Goal: Information Seeking & Learning: Learn about a topic

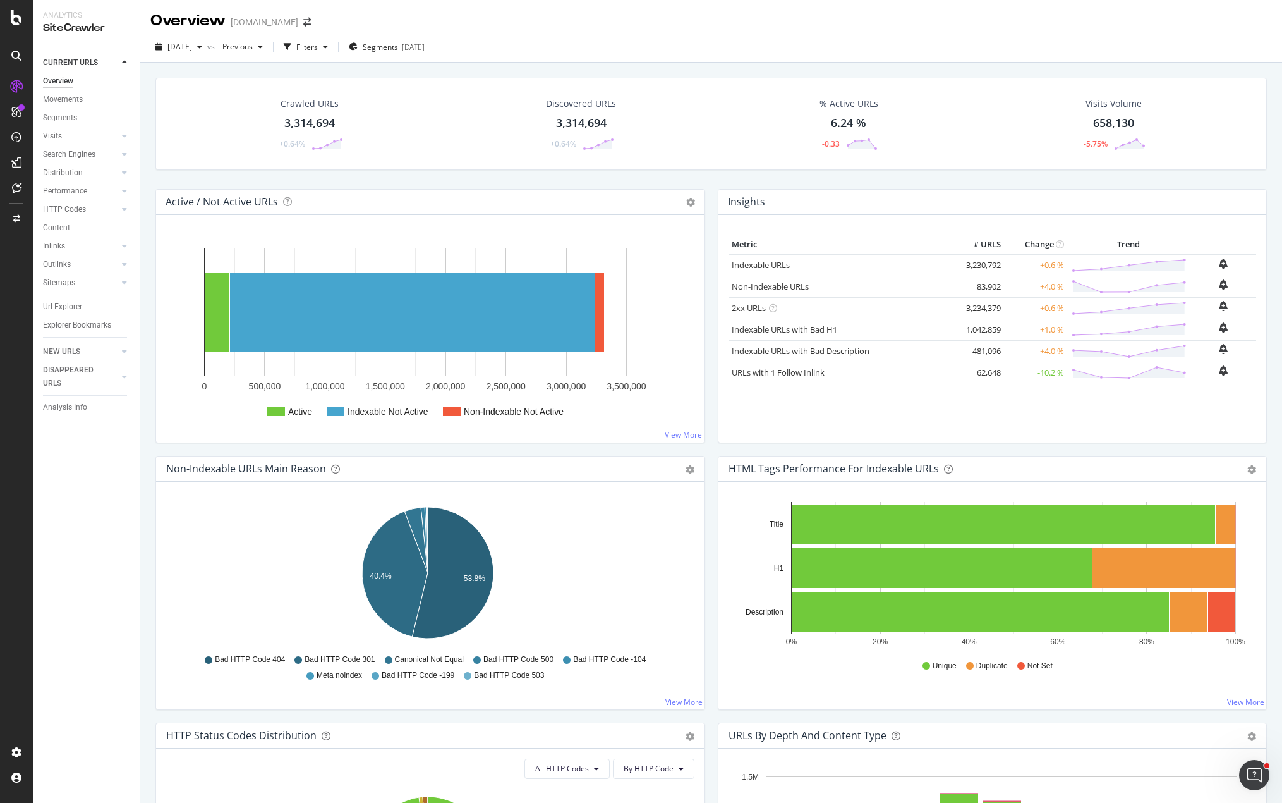
click at [142, 434] on div "Crawled URLs 3,314,694 +0.64% Discovered URLs 3,314,694 +0.64% % Active URLs 6.…" at bounding box center [711, 464] width 1142 height 803
click at [66, 167] on div "LogAnalyzer" at bounding box center [71, 165] width 49 height 13
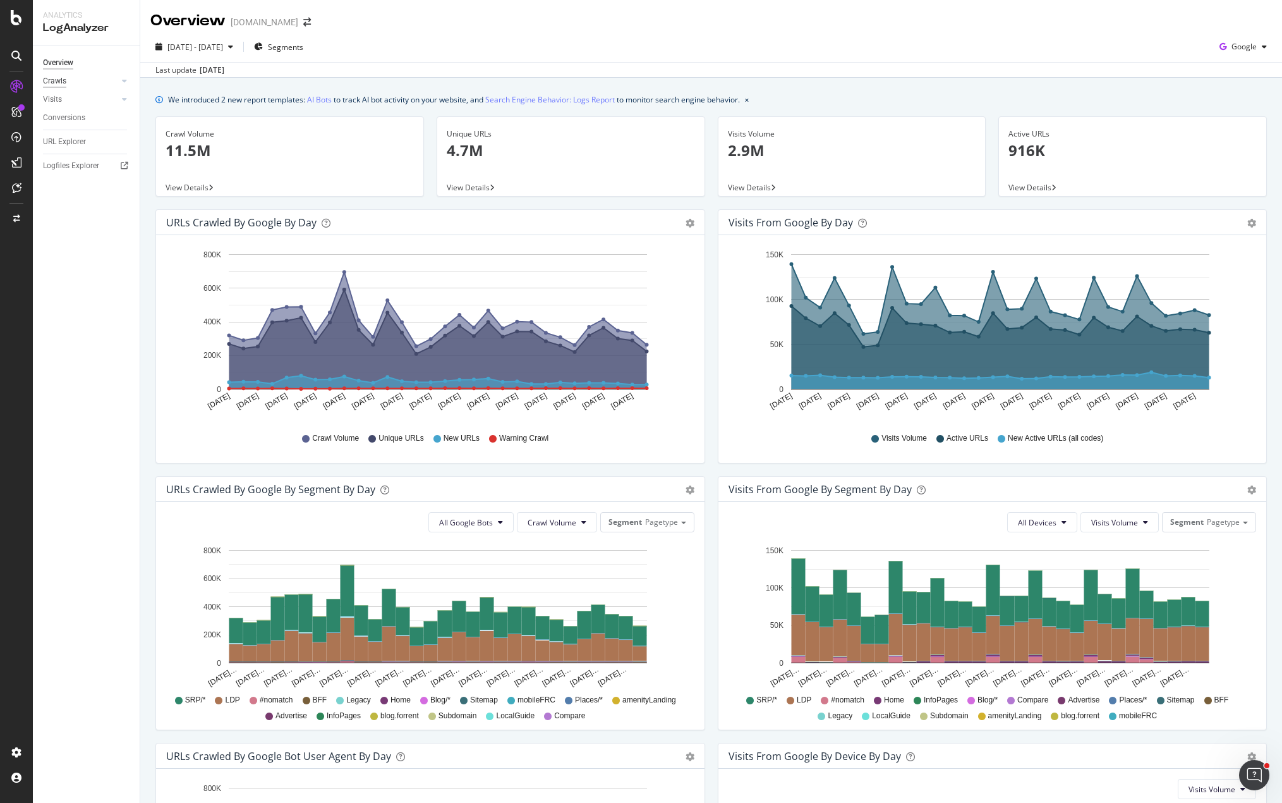
click at [62, 82] on div "Crawls" at bounding box center [54, 81] width 23 height 13
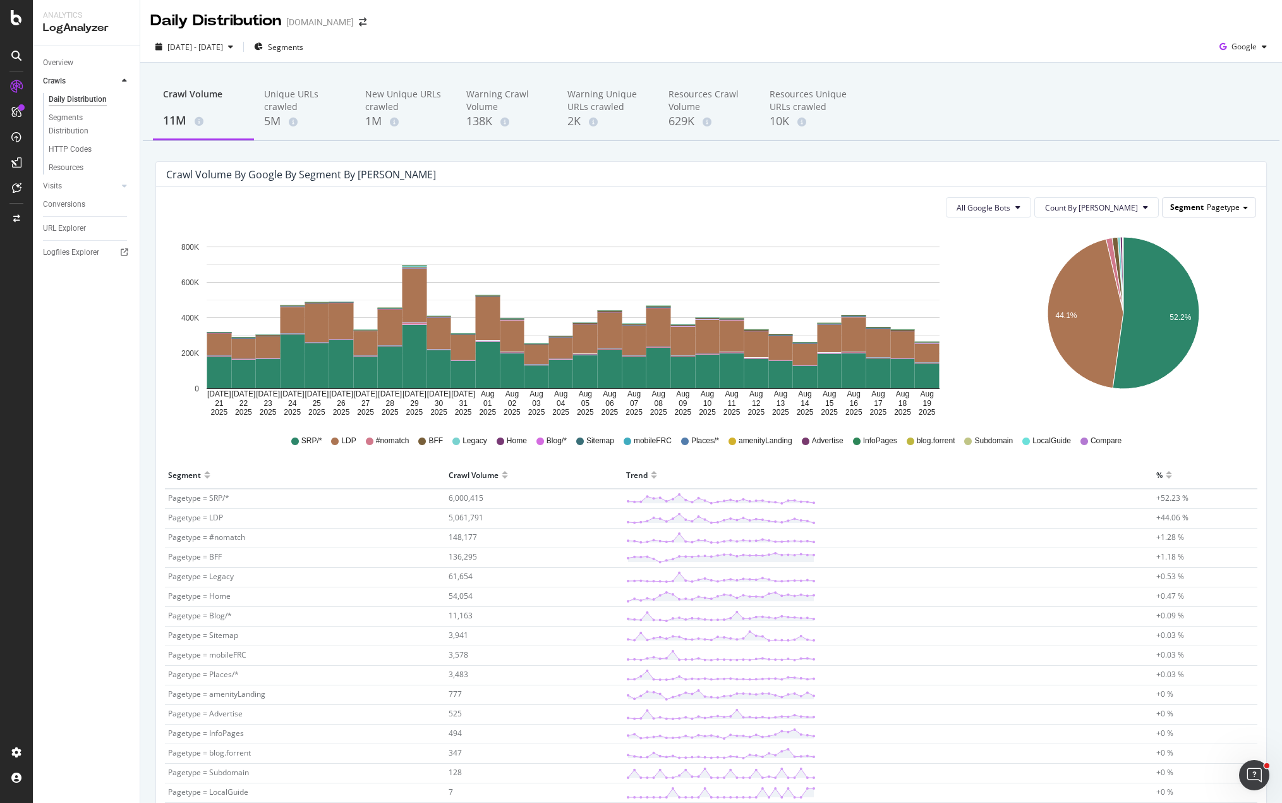
click at [1207, 205] on span "Pagetype" at bounding box center [1223, 207] width 33 height 11
click at [1189, 348] on div "Advanced selector >" at bounding box center [1199, 346] width 101 height 18
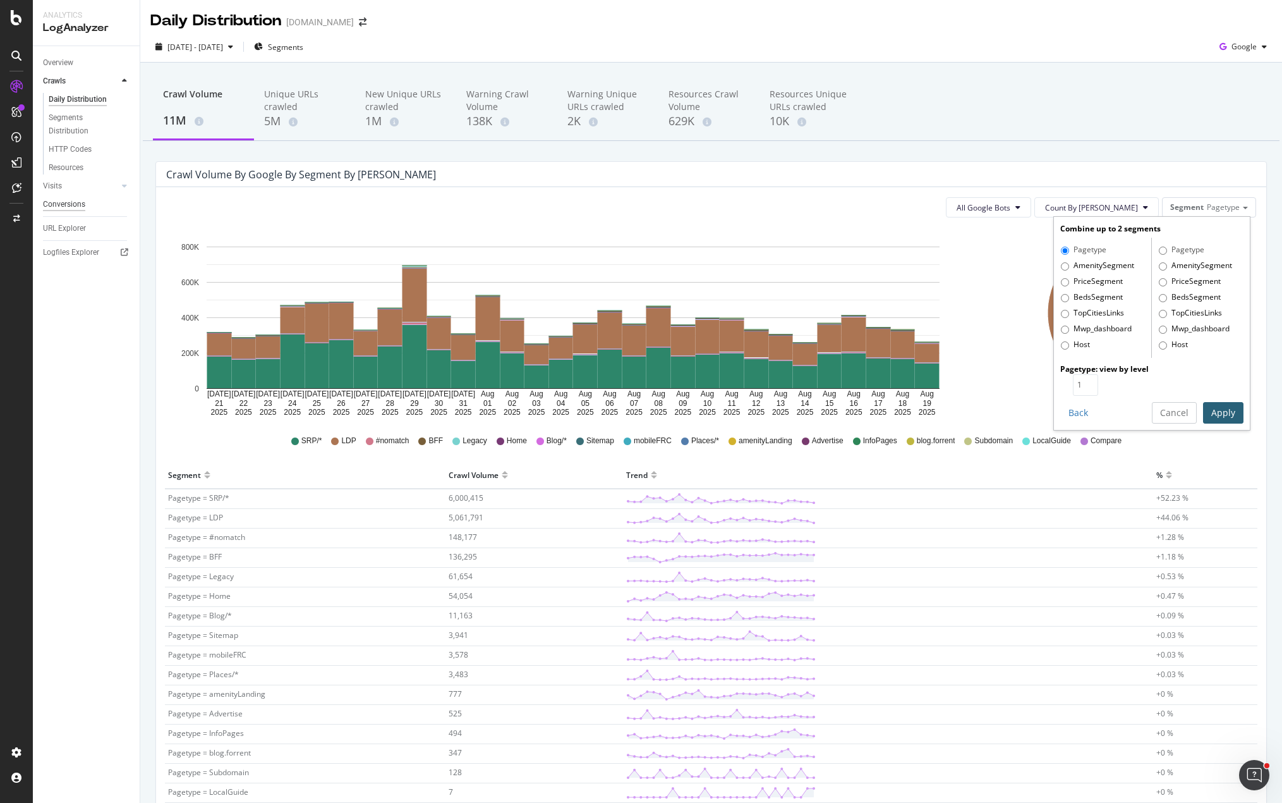
click at [51, 184] on div "Visits" at bounding box center [52, 185] width 19 height 13
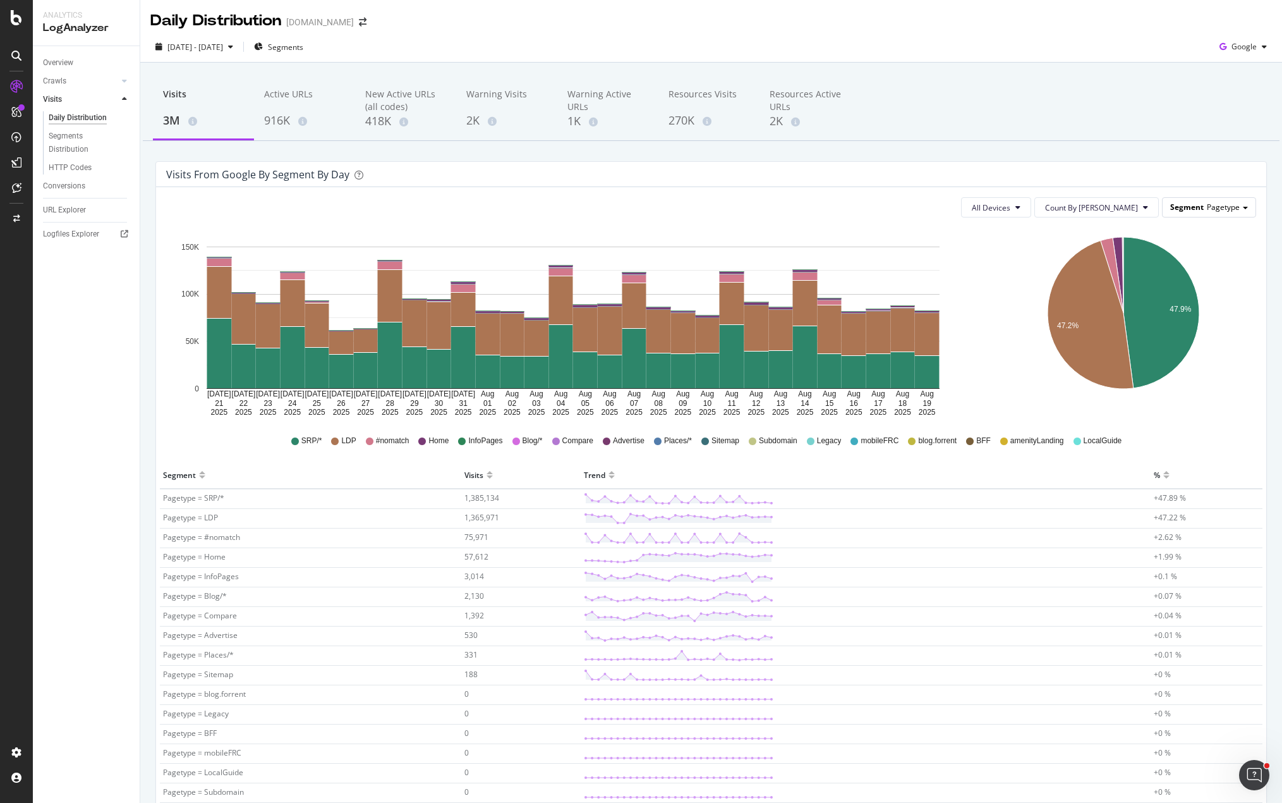
click at [1207, 209] on span "Pagetype" at bounding box center [1223, 207] width 33 height 11
click at [1183, 343] on div "Advanced selector >" at bounding box center [1199, 346] width 101 height 18
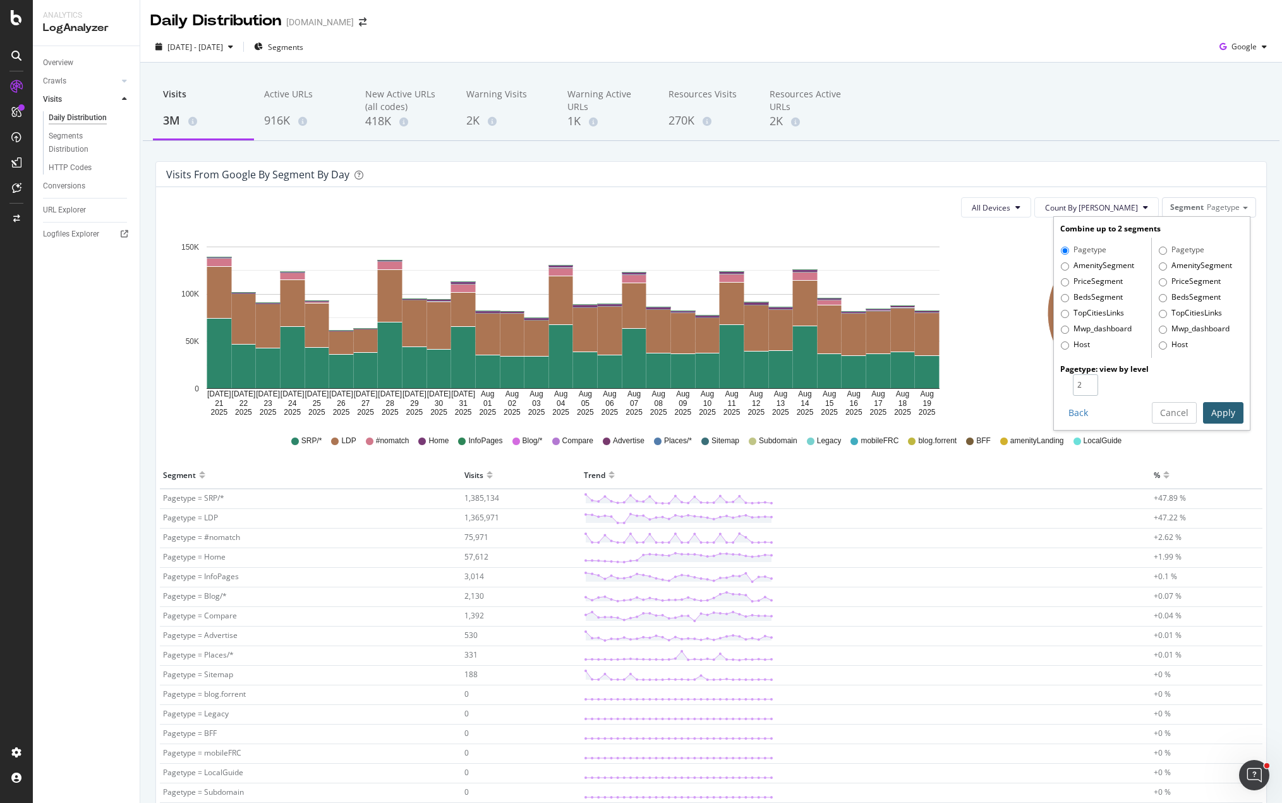
type input "2"
click at [1083, 380] on input "2" at bounding box center [1085, 384] width 25 height 21
click at [1203, 408] on button "Apply" at bounding box center [1223, 412] width 40 height 21
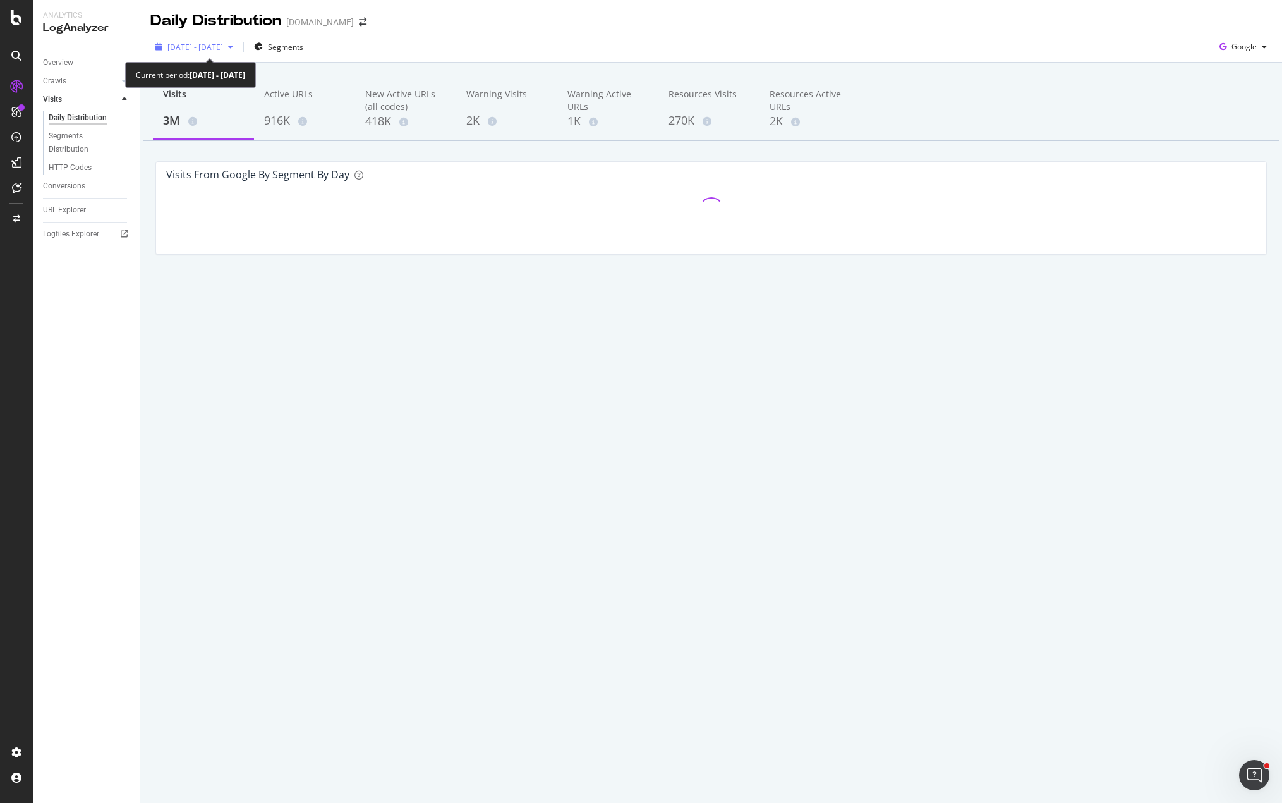
click at [238, 48] on div "button" at bounding box center [230, 47] width 15 height 8
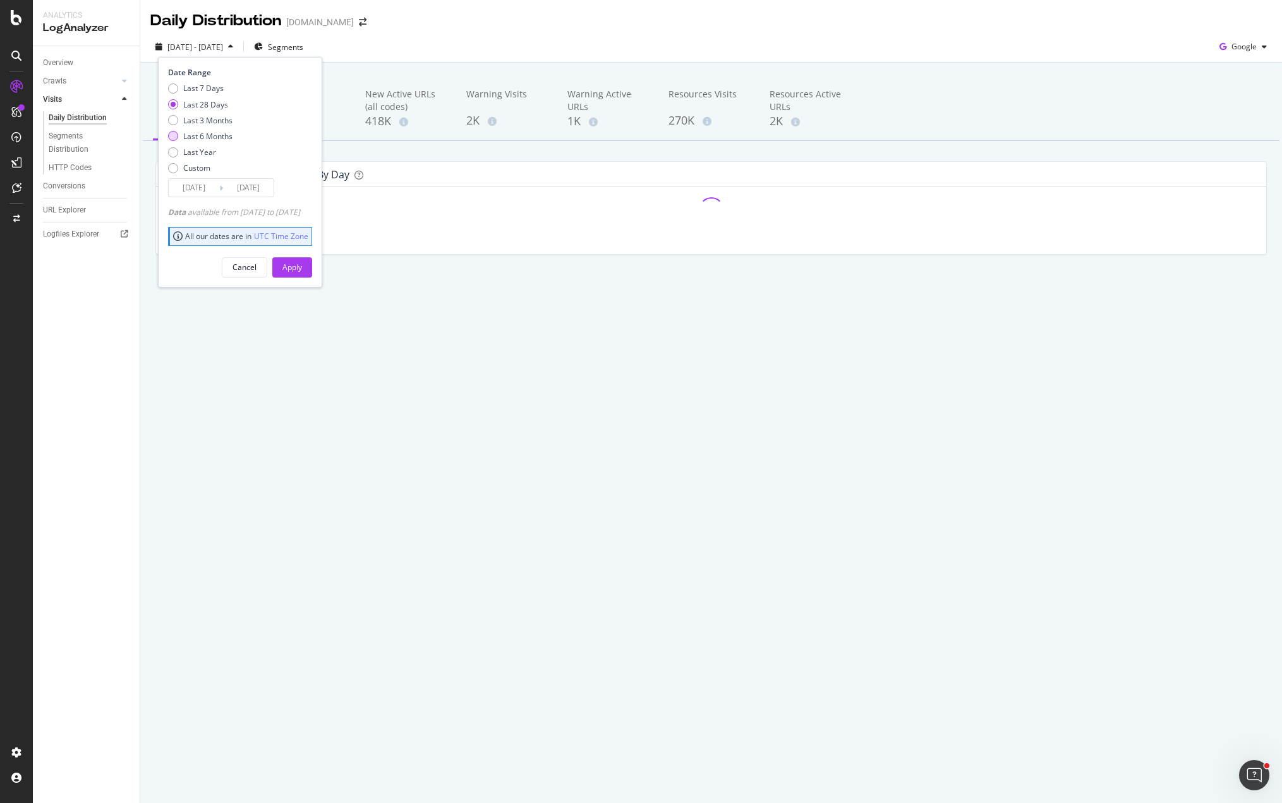
click at [190, 137] on div "Last 6 Months" at bounding box center [207, 136] width 49 height 11
type input "[DATE]"
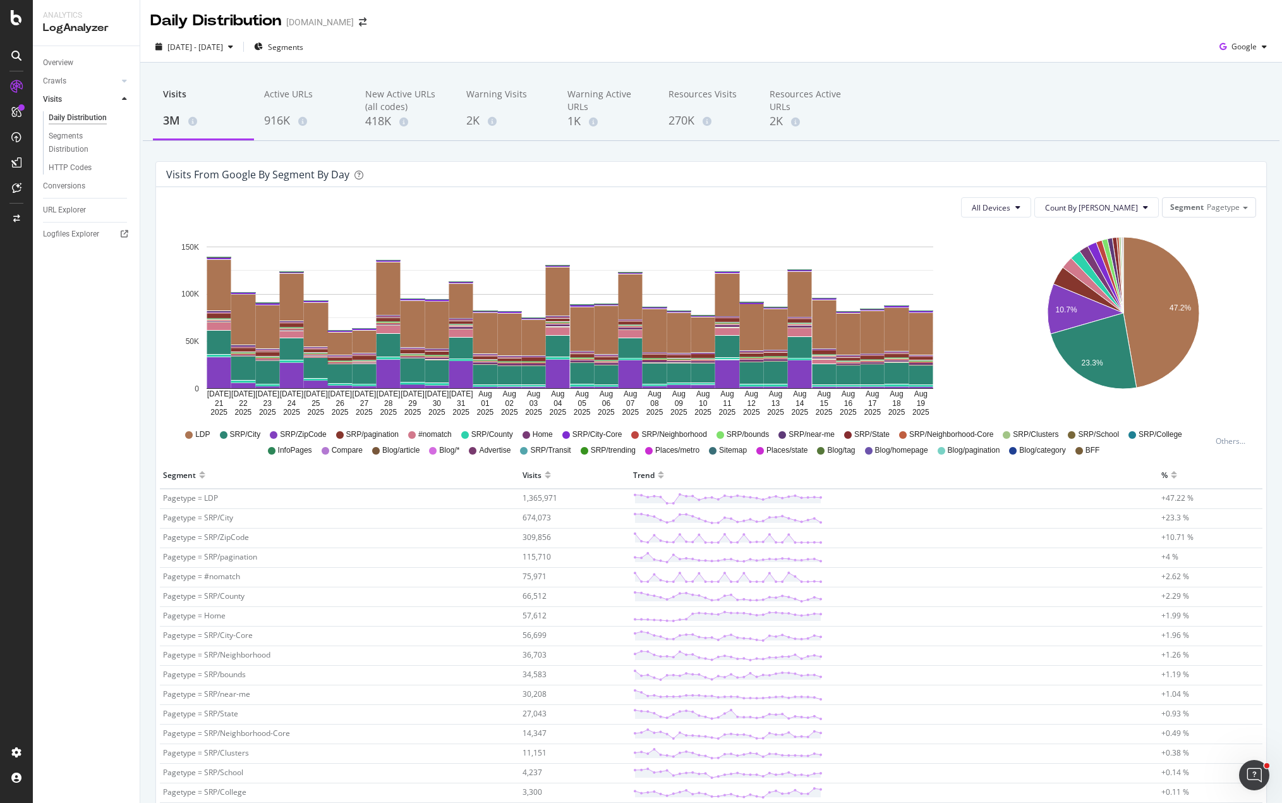
click at [749, 214] on div "All Devices Count By Day Segment Pagetype" at bounding box center [711, 207] width 1090 height 20
click at [223, 48] on span "[DATE] - [DATE]" at bounding box center [195, 47] width 56 height 11
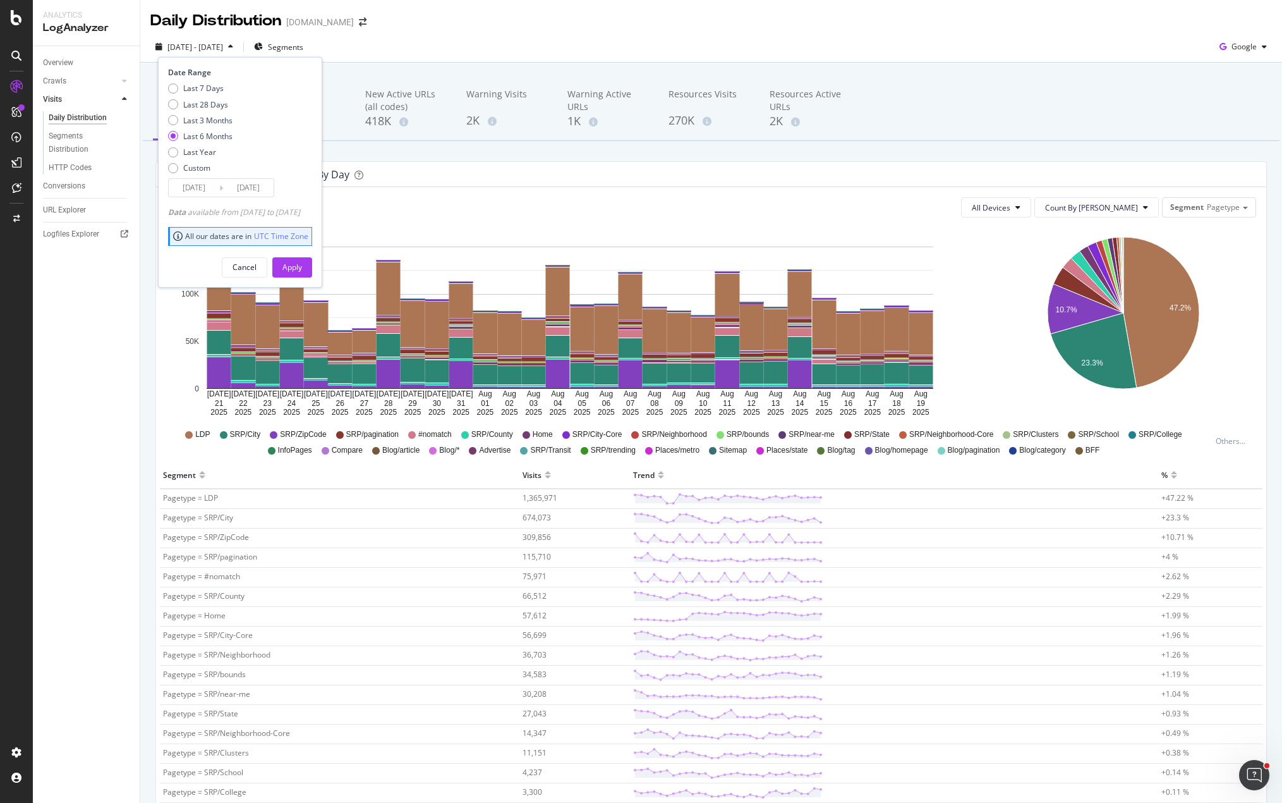
click at [463, 42] on div "[DATE] - [DATE] Segments Date Range Last 7 Days Last 28 Days Last 3 Months Last…" at bounding box center [711, 49] width 1142 height 25
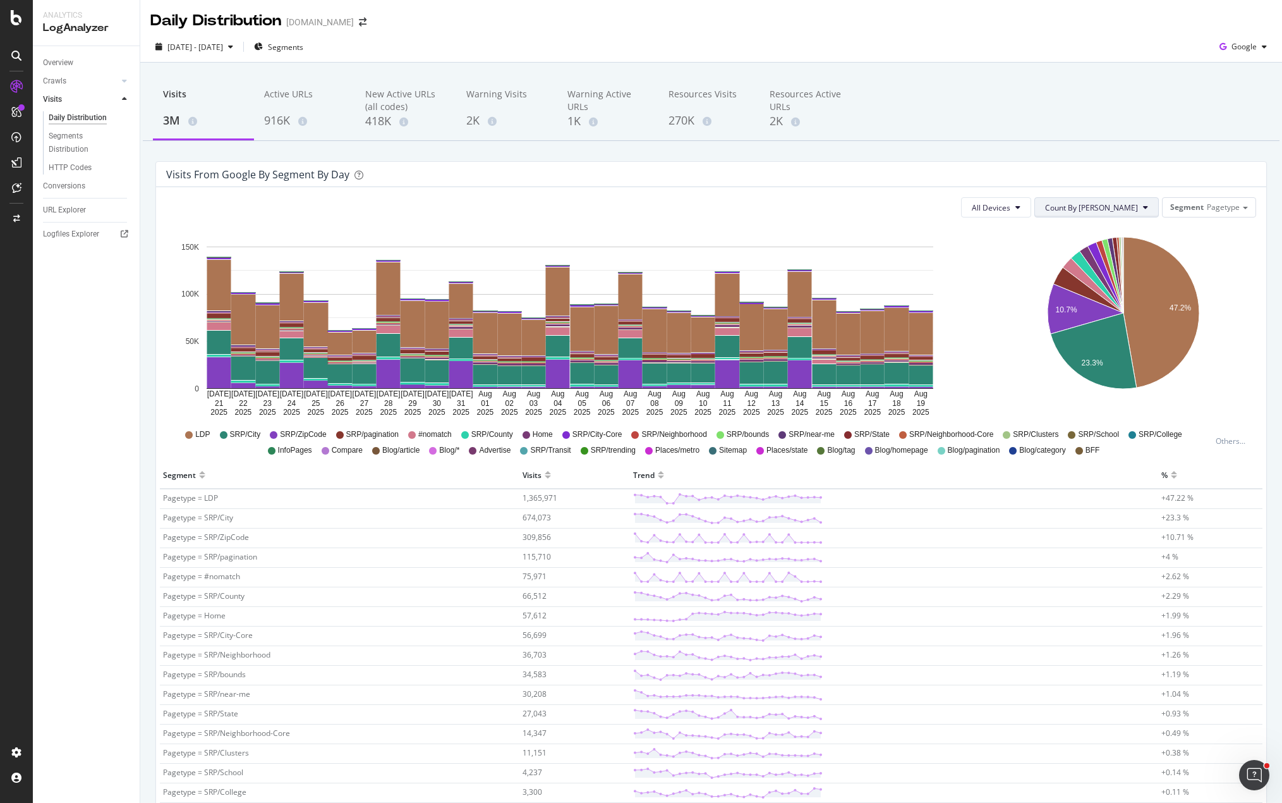
click at [1126, 208] on span "Count By [PERSON_NAME]" at bounding box center [1091, 207] width 93 height 11
click at [959, 169] on div "Visits from google by Segment by Day" at bounding box center [701, 174] width 1071 height 13
click at [952, 177] on div "Visits from google by Segment by Day" at bounding box center [701, 174] width 1071 height 13
click at [209, 44] on span "[DATE] - [DATE]" at bounding box center [195, 47] width 56 height 11
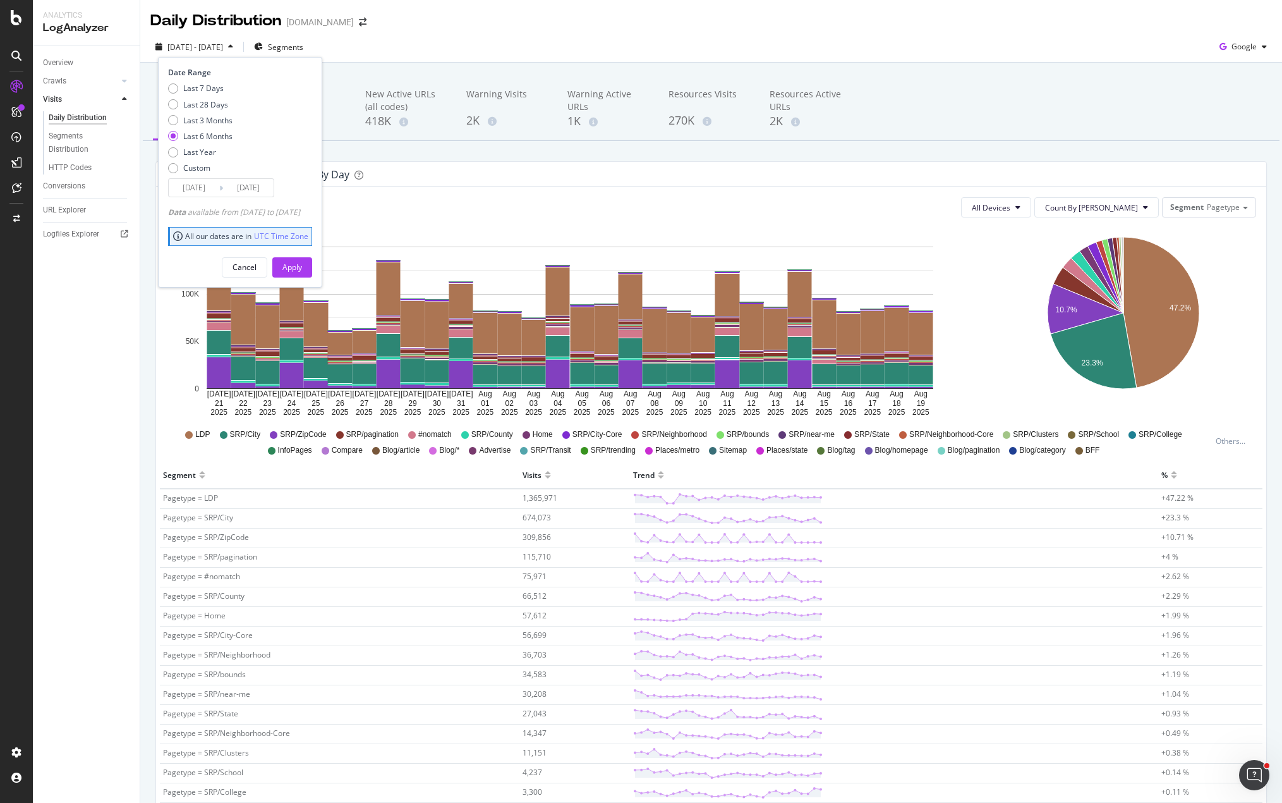
drag, startPoint x: 185, startPoint y: 149, endPoint x: 258, endPoint y: 162, distance: 73.9
click at [185, 149] on div "Last Year" at bounding box center [199, 152] width 33 height 11
type input "[DATE]"
drag, startPoint x: 313, startPoint y: 265, endPoint x: 355, endPoint y: 260, distance: 41.9
click at [302, 265] on div "Apply" at bounding box center [293, 267] width 20 height 11
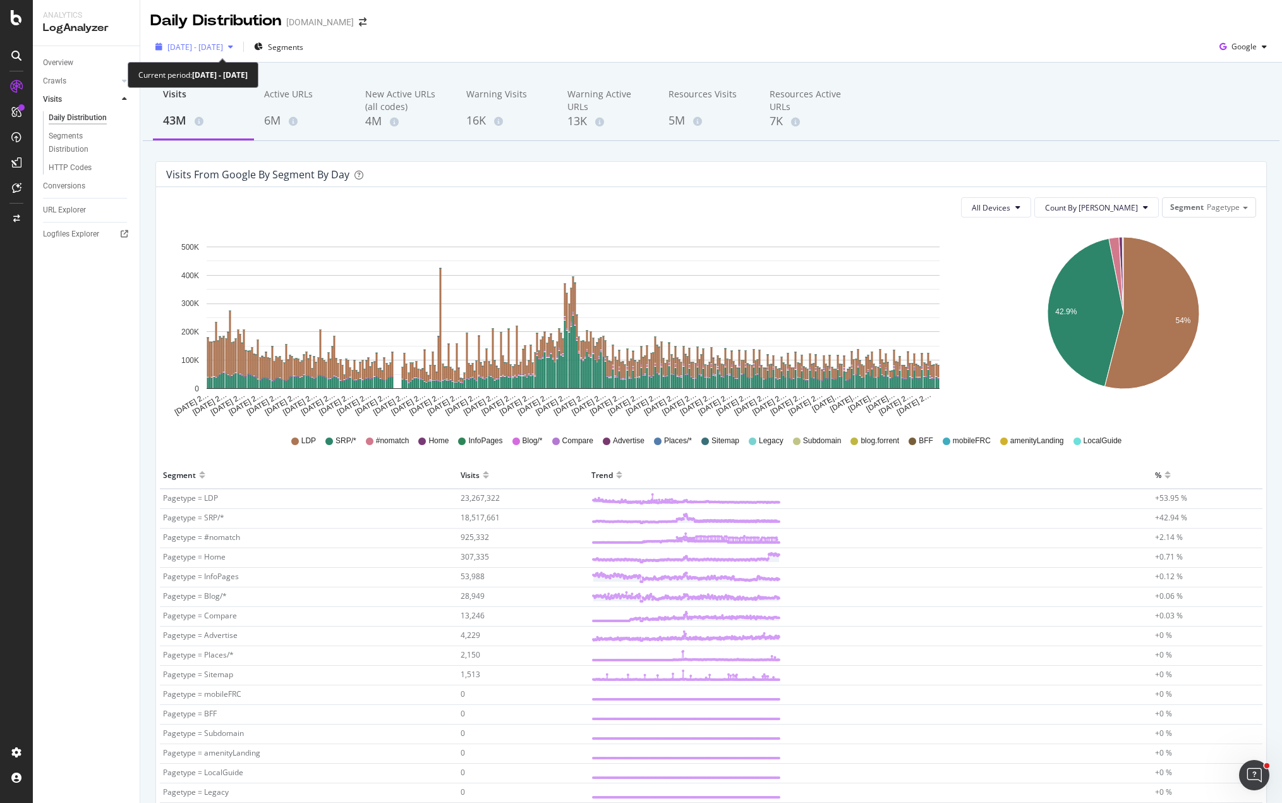
click at [233, 47] on icon "button" at bounding box center [230, 47] width 5 height 8
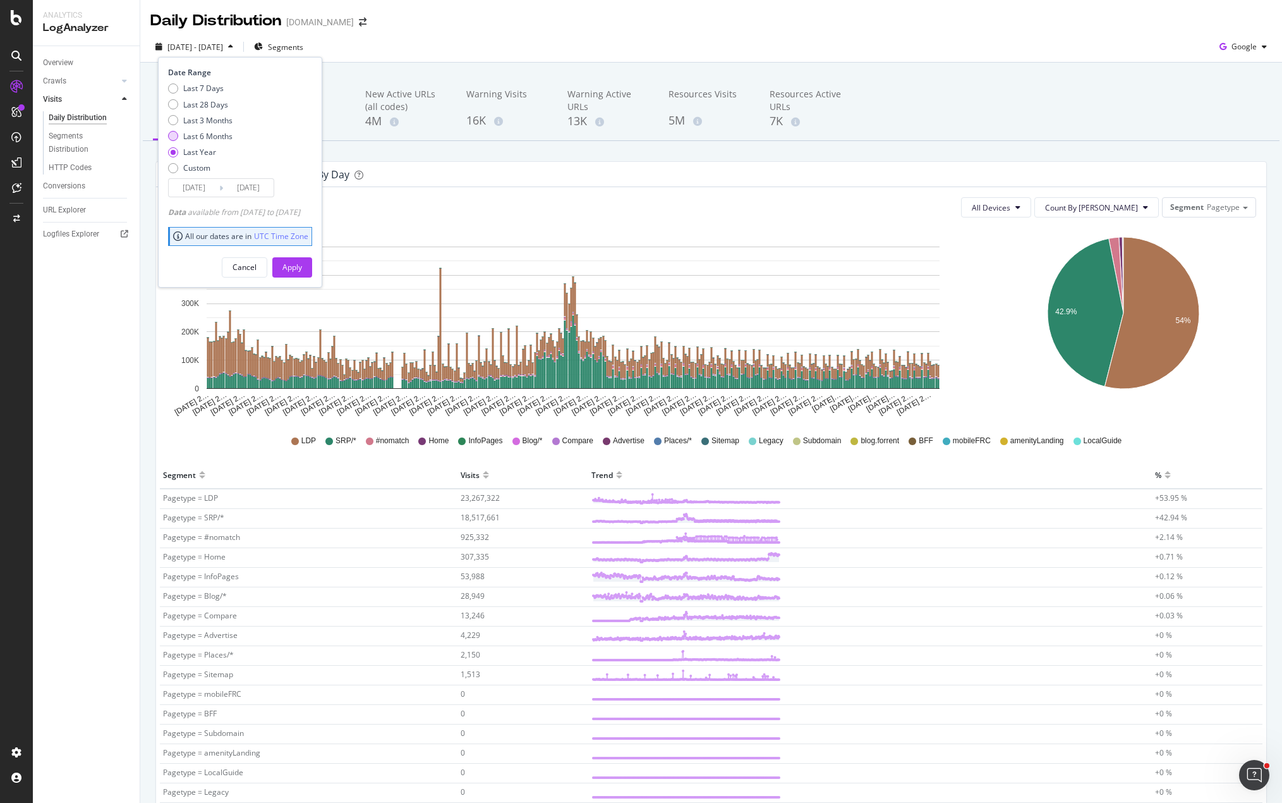
click at [204, 135] on div "Last 6 Months" at bounding box center [207, 136] width 49 height 11
type input "[DATE]"
drag, startPoint x: 301, startPoint y: 268, endPoint x: 577, endPoint y: 263, distance: 276.2
click at [301, 268] on button "Apply" at bounding box center [292, 267] width 40 height 20
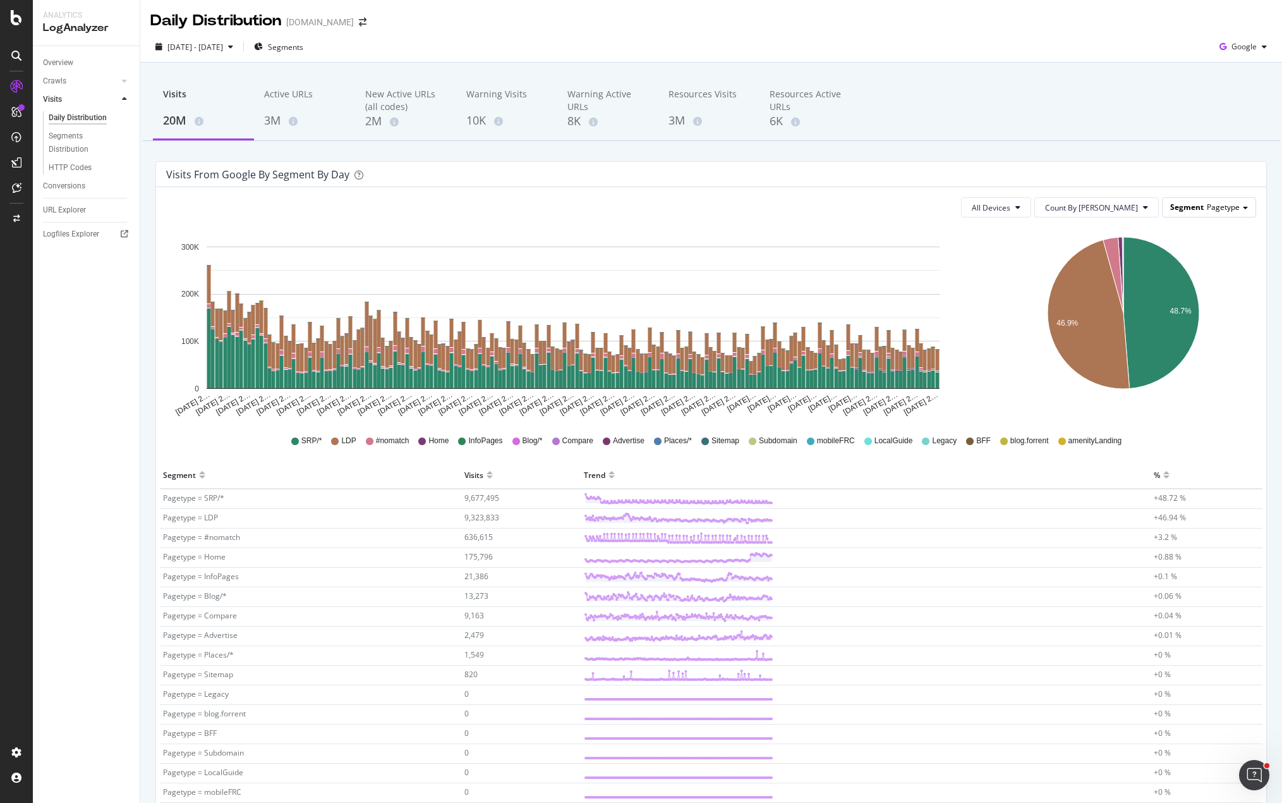
click at [1213, 200] on div "Segment Pagetype" at bounding box center [1209, 207] width 93 height 18
click at [1179, 343] on div "Advanced selector >" at bounding box center [1199, 346] width 101 height 18
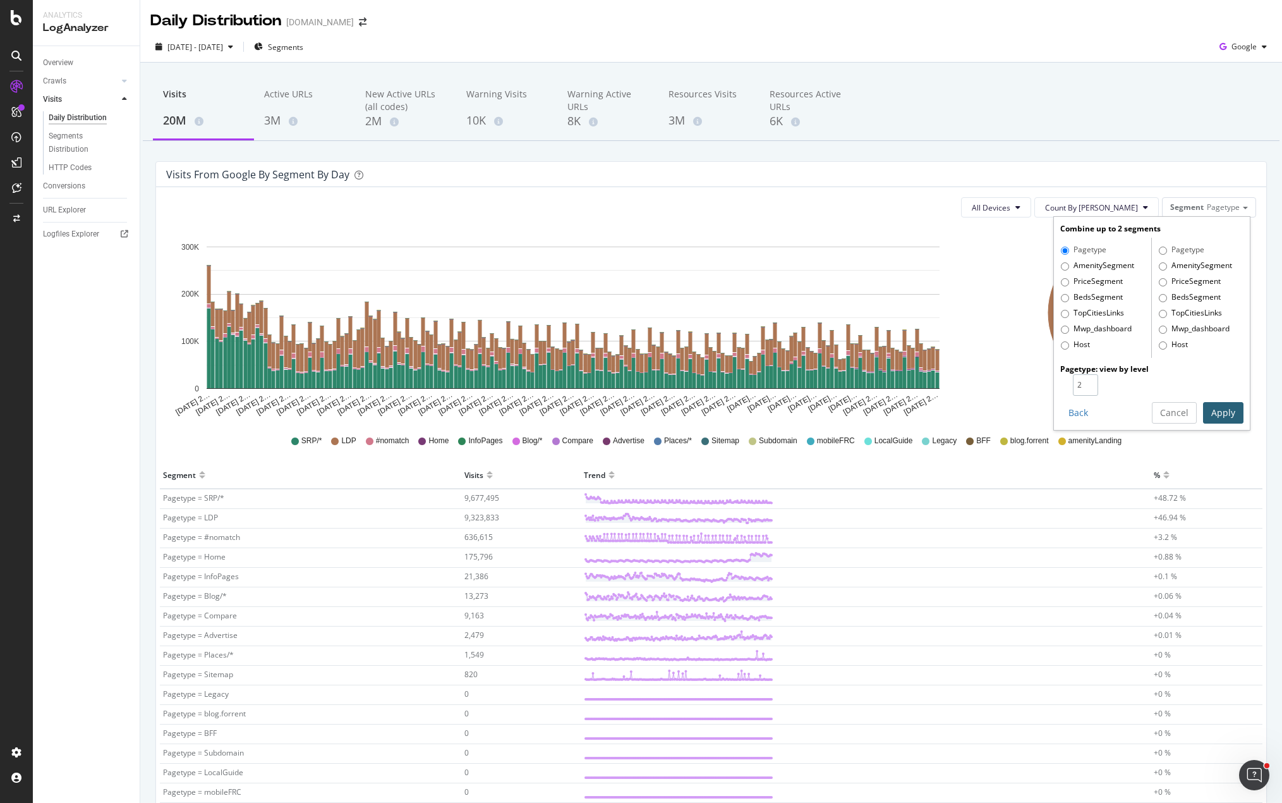
type input "2"
click at [1079, 380] on input "2" at bounding box center [1085, 384] width 25 height 21
click at [1215, 409] on button "Apply" at bounding box center [1223, 412] width 40 height 21
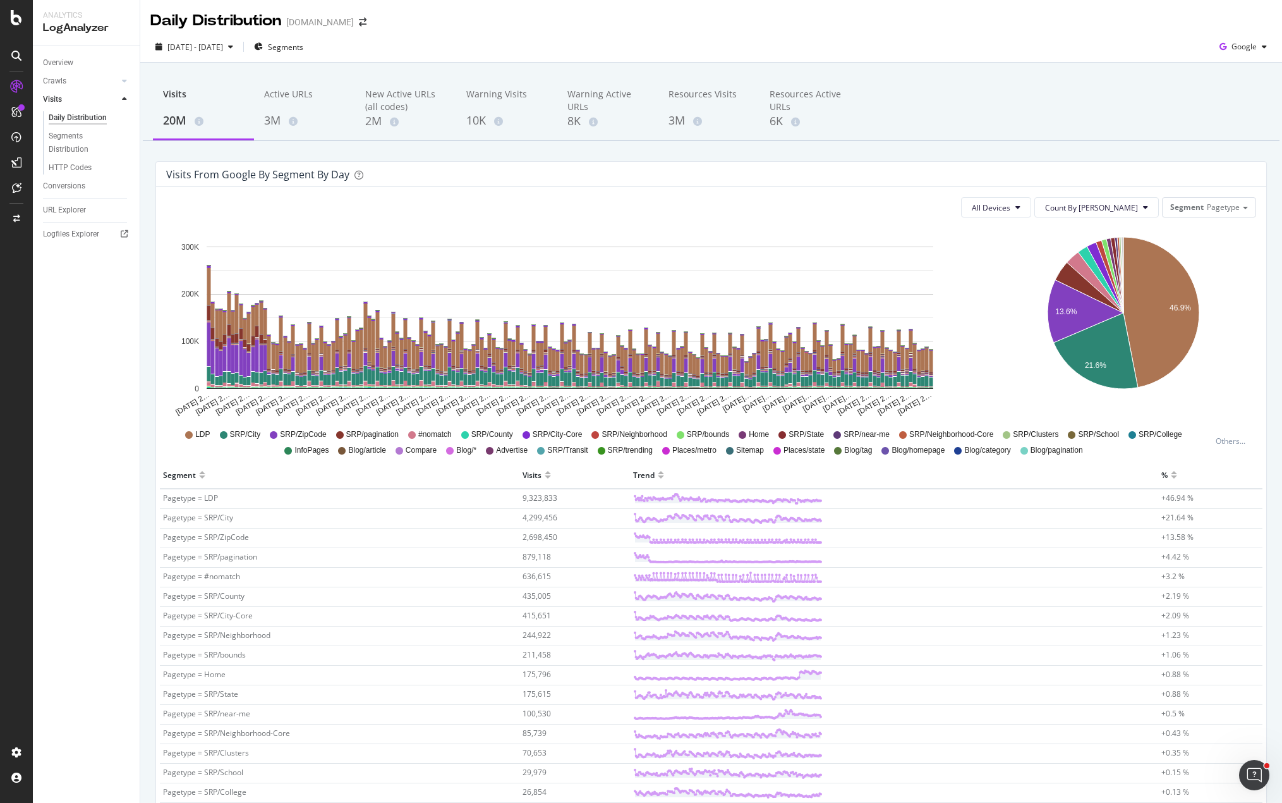
click at [351, 204] on div "All Devices Count By Day Segment Pagetype" at bounding box center [711, 207] width 1090 height 20
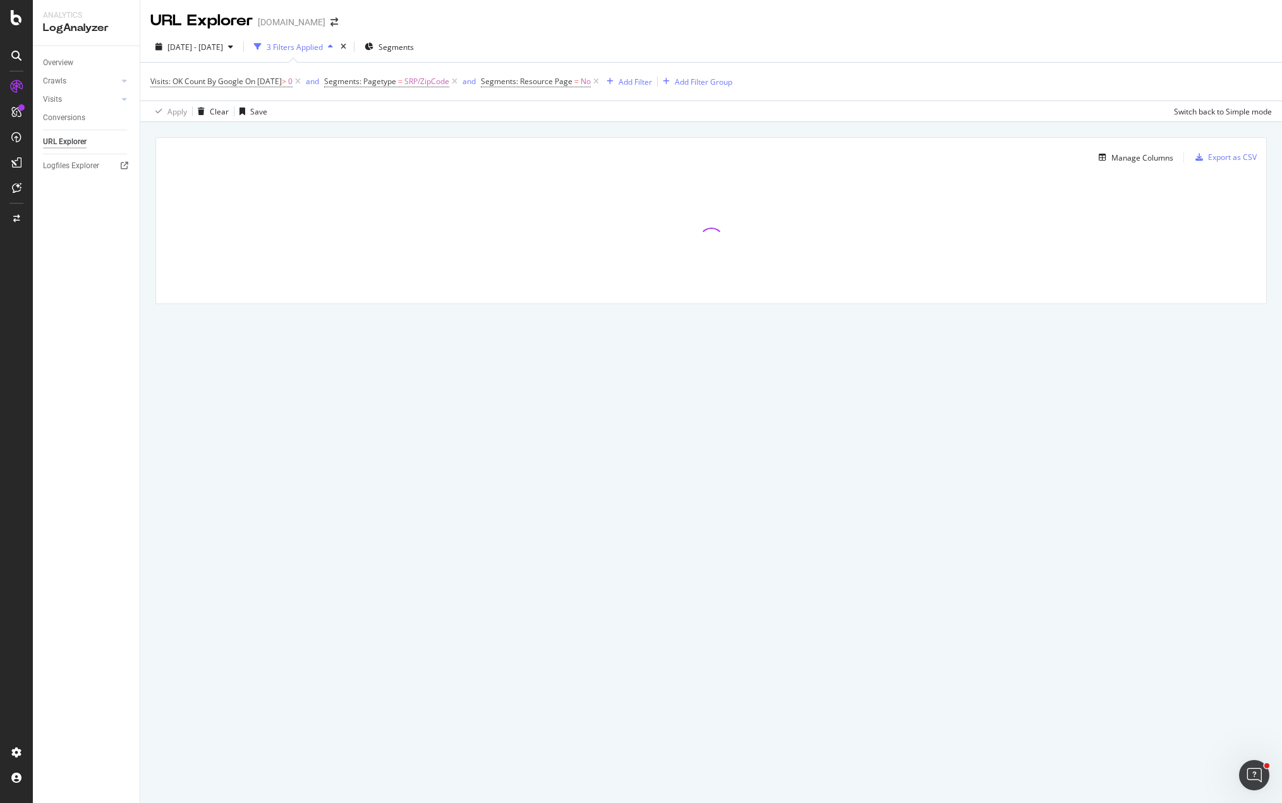
click at [808, 126] on div "Manage Columns Export as CSV Full URL Visits: OK Count By Google" at bounding box center [711, 235] width 1142 height 226
click at [223, 48] on span "[DATE] - [DATE]" at bounding box center [195, 47] width 56 height 11
click at [200, 87] on div "Last 7 Days" at bounding box center [203, 88] width 40 height 11
type input "[DATE]"
click at [302, 234] on div "Apply" at bounding box center [293, 235] width 20 height 11
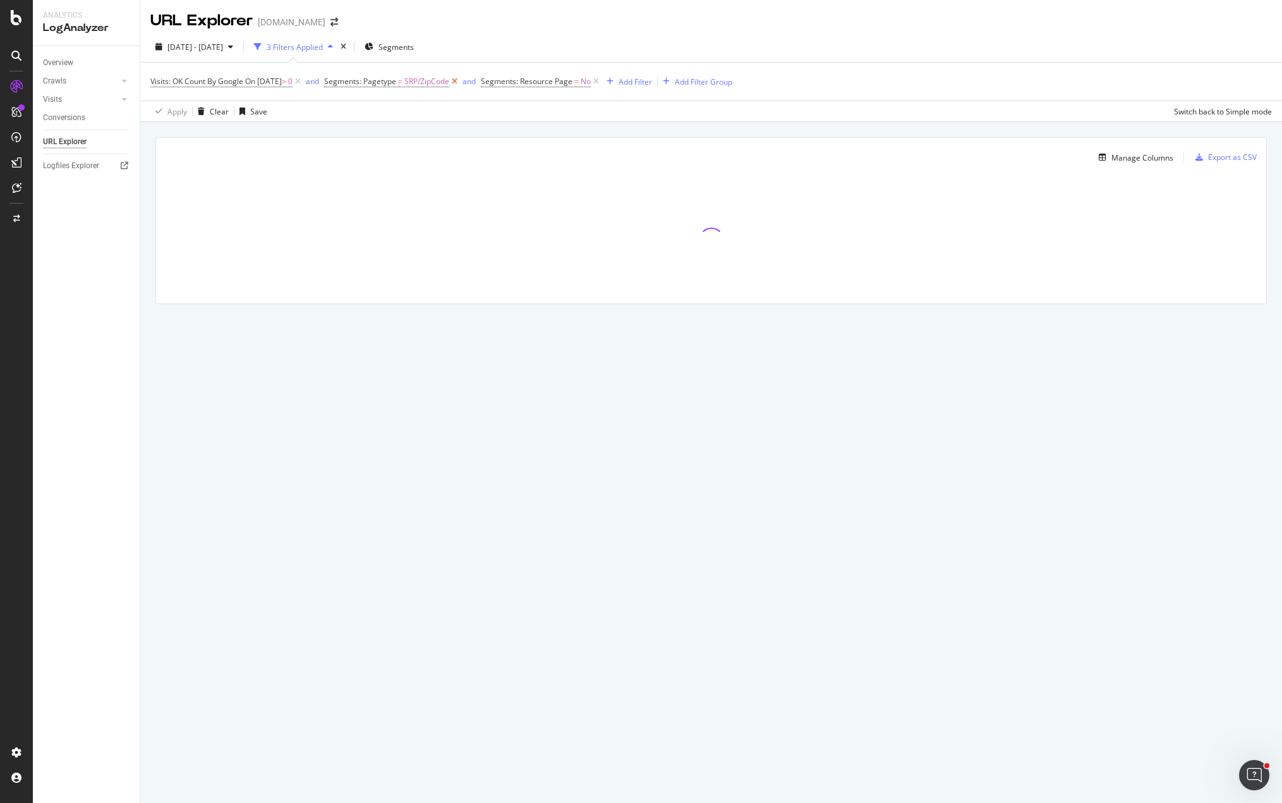
click at [460, 81] on icon at bounding box center [454, 81] width 11 height 13
click at [303, 81] on icon at bounding box center [298, 81] width 11 height 13
click at [53, 62] on div "Overview" at bounding box center [58, 62] width 30 height 13
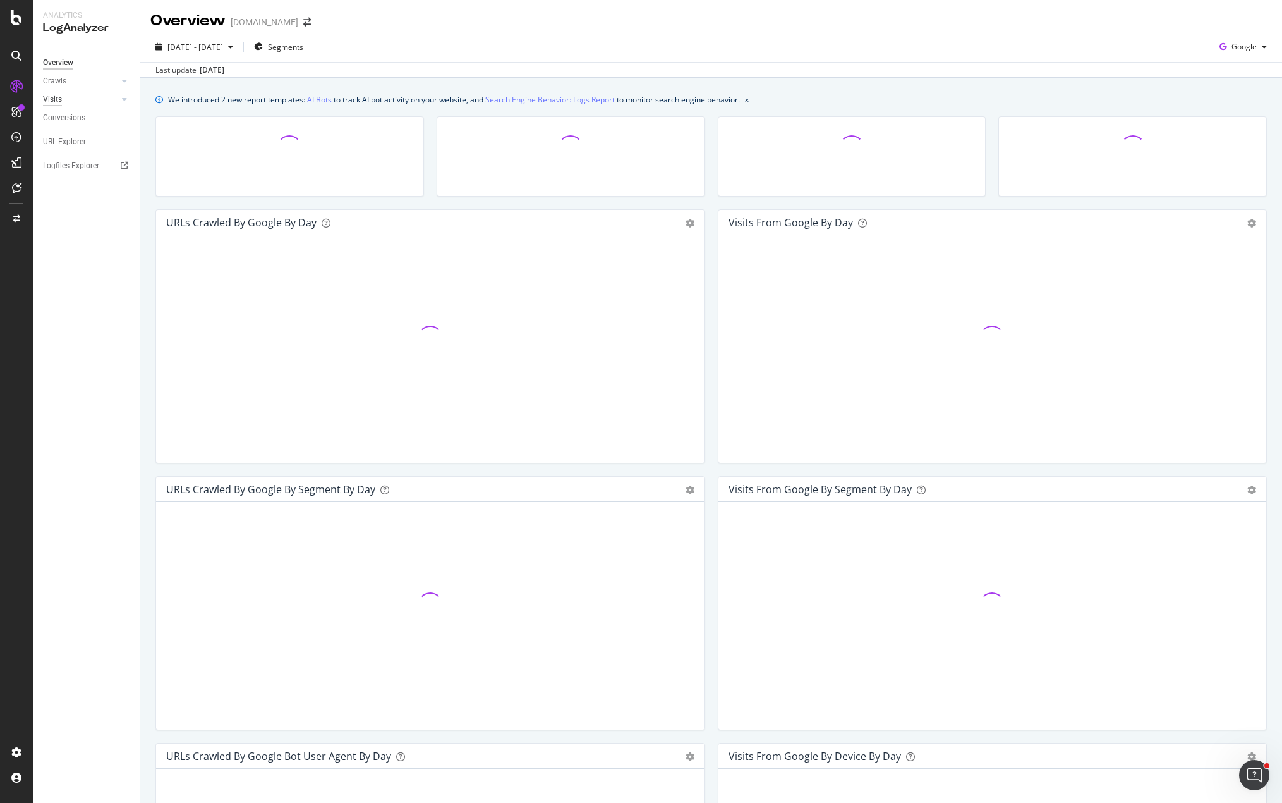
click at [57, 104] on div "Visits" at bounding box center [52, 99] width 19 height 13
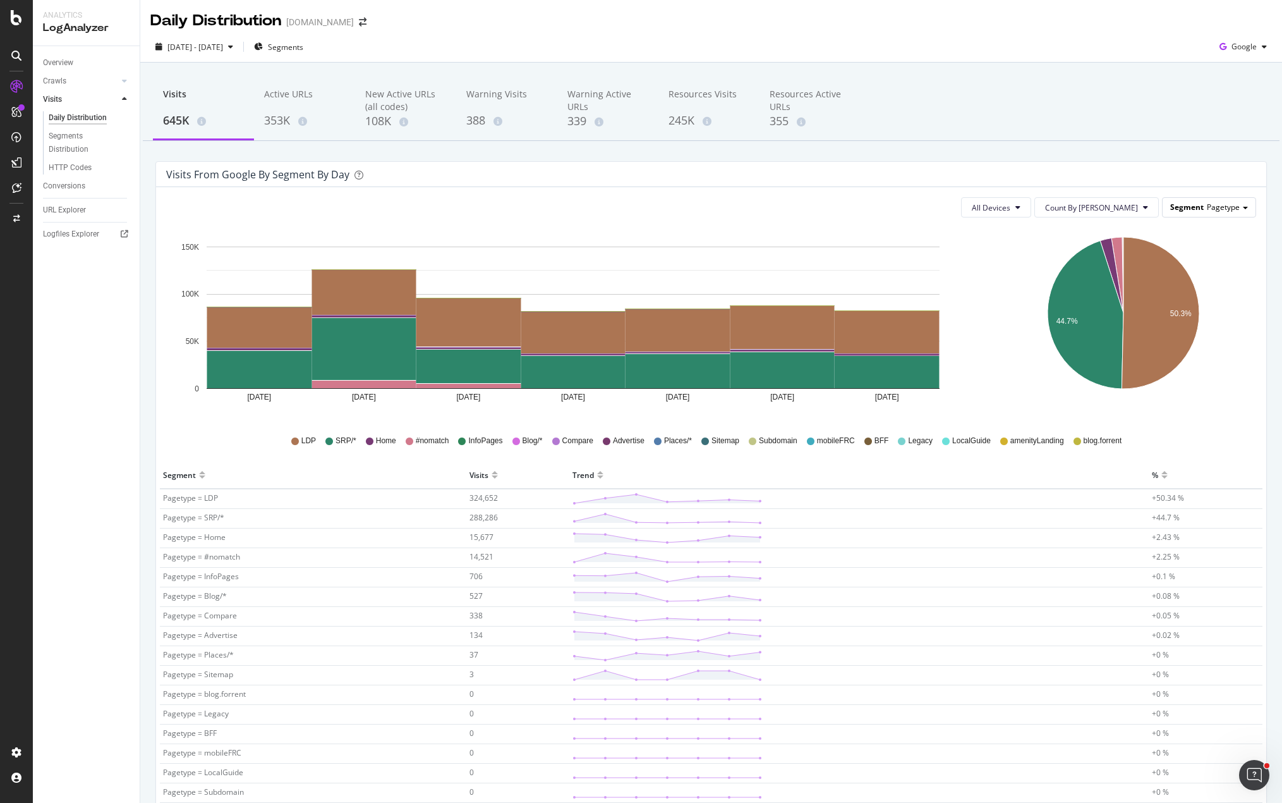
click at [1234, 202] on div "Segment Pagetype" at bounding box center [1209, 207] width 93 height 18
click at [1201, 343] on div "Advanced selector >" at bounding box center [1199, 346] width 101 height 18
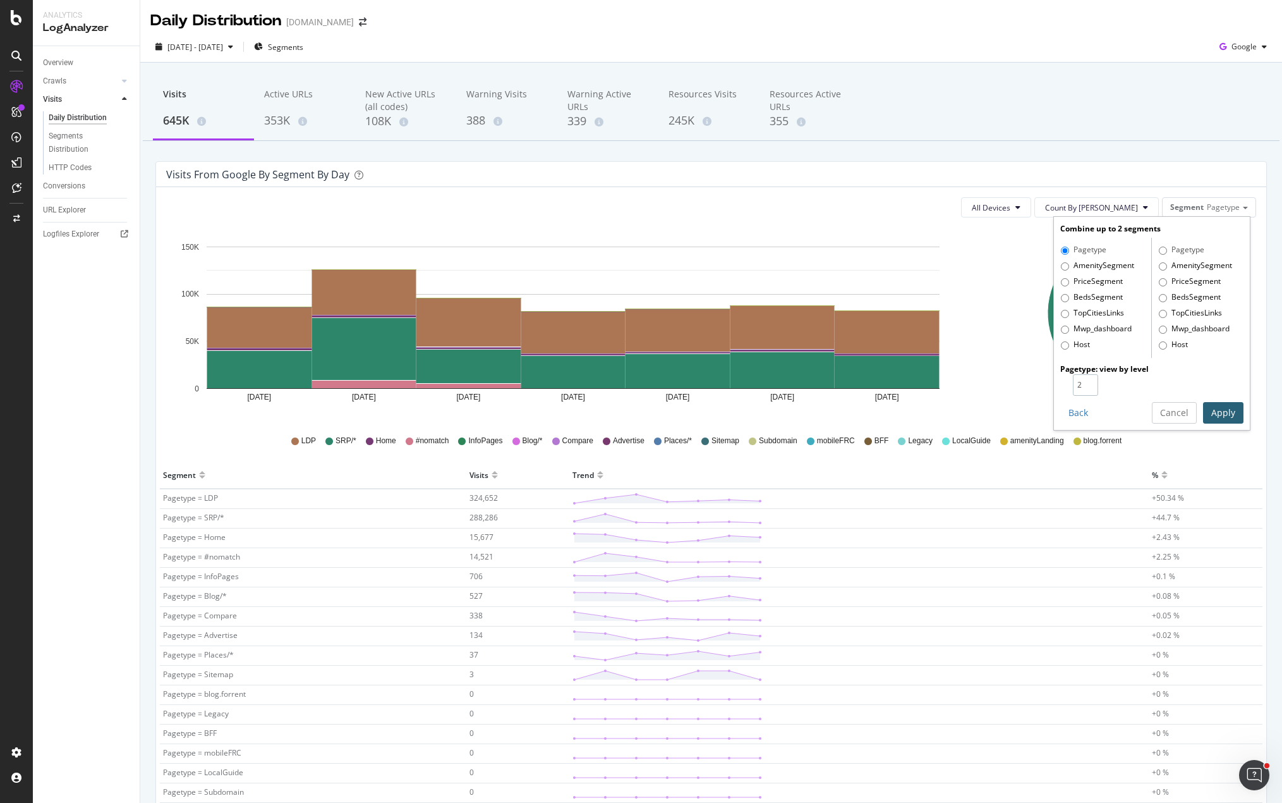
type input "2"
click at [1080, 381] on input "2" at bounding box center [1085, 384] width 25 height 21
click at [1209, 408] on button "Apply" at bounding box center [1223, 412] width 40 height 21
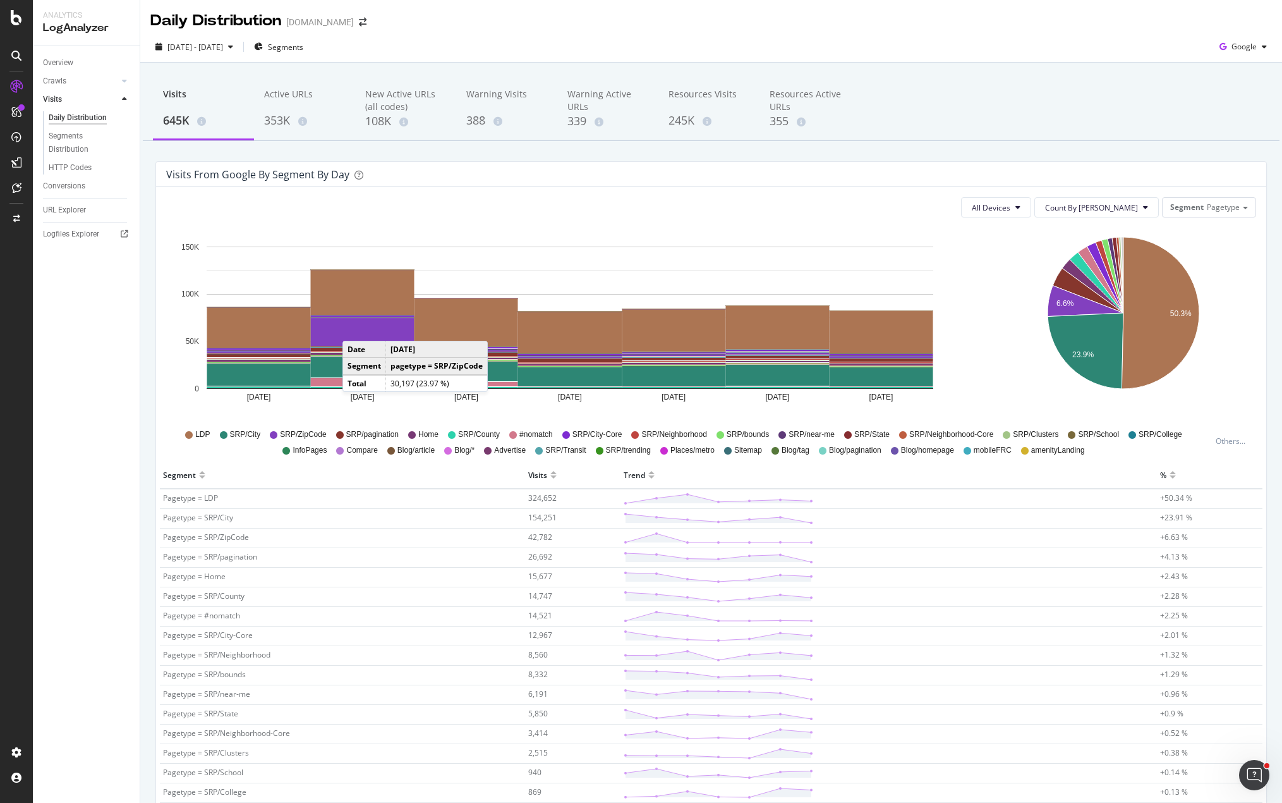
click at [355, 328] on rect "A chart." at bounding box center [363, 332] width 104 height 28
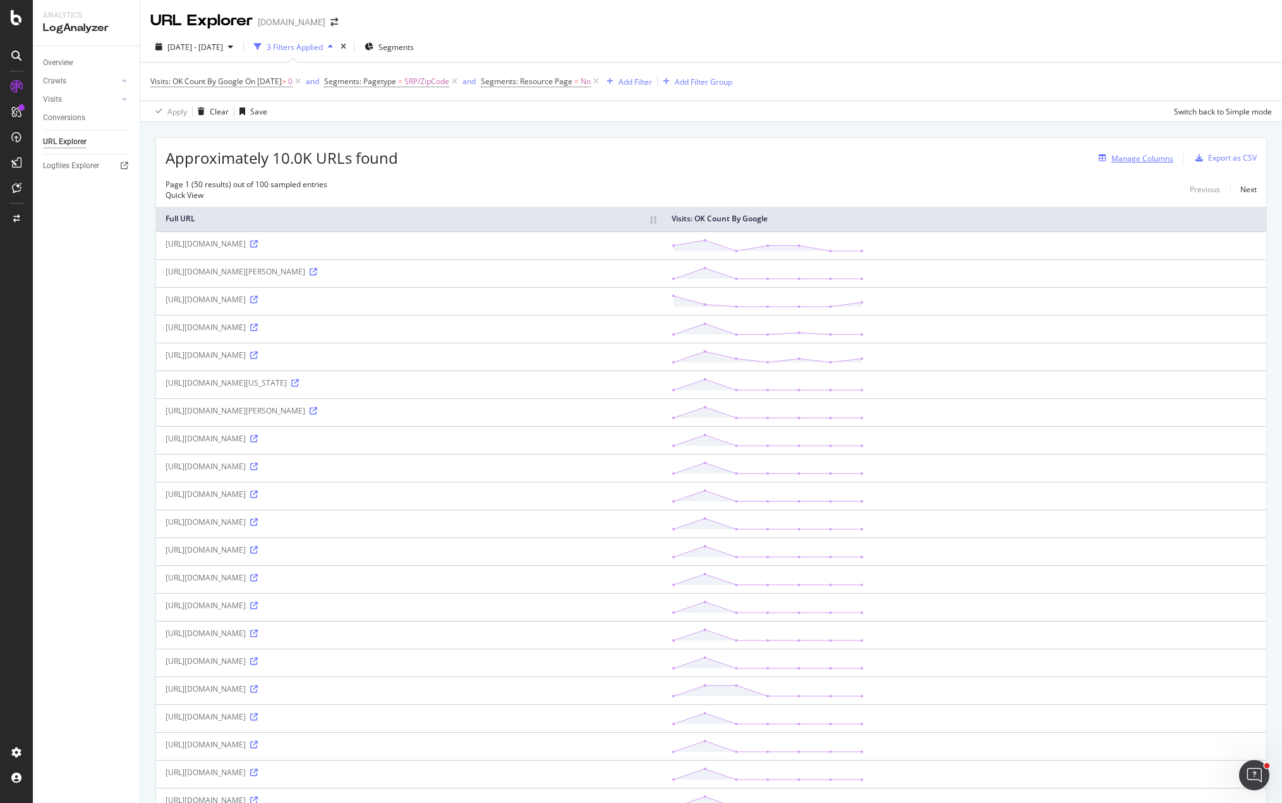
click at [1155, 161] on div "Manage Columns" at bounding box center [1143, 158] width 62 height 11
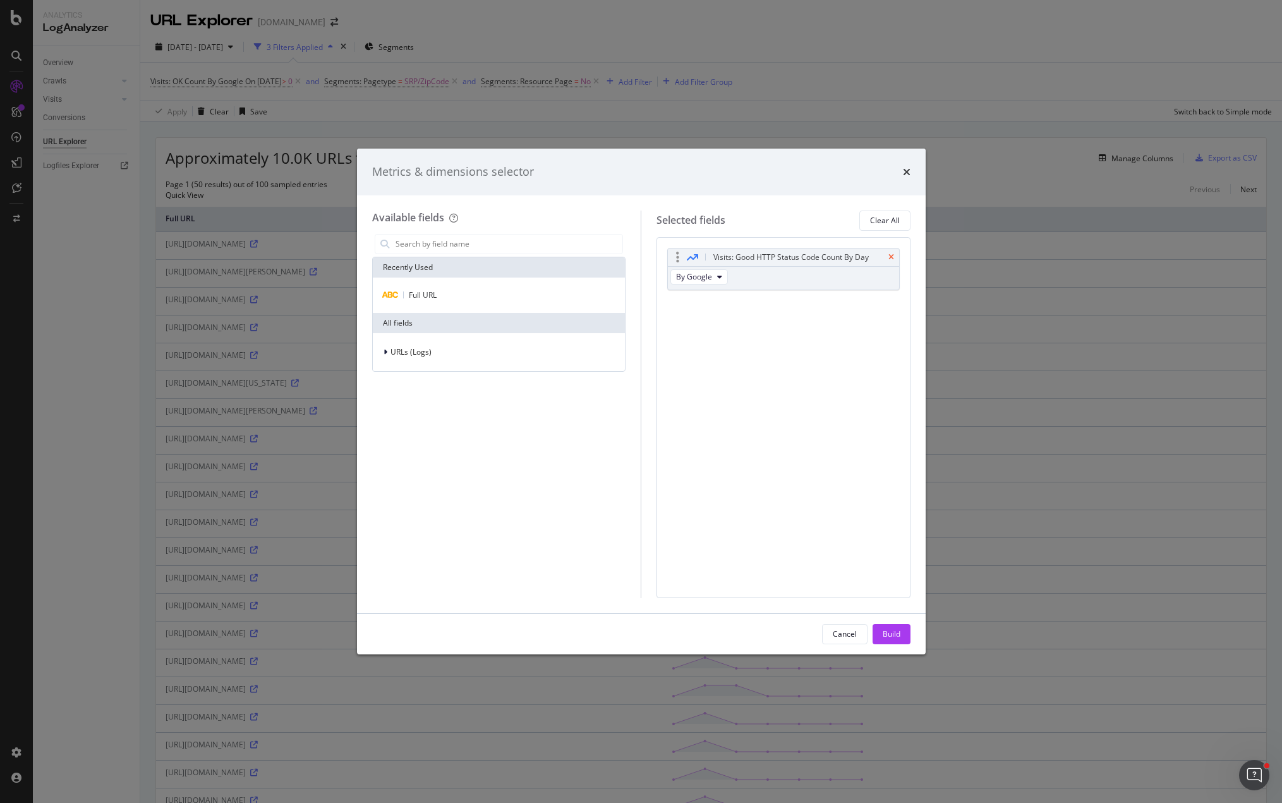
click at [890, 257] on icon "times" at bounding box center [892, 257] width 6 height 8
click at [384, 351] on icon "modal" at bounding box center [386, 352] width 4 height 8
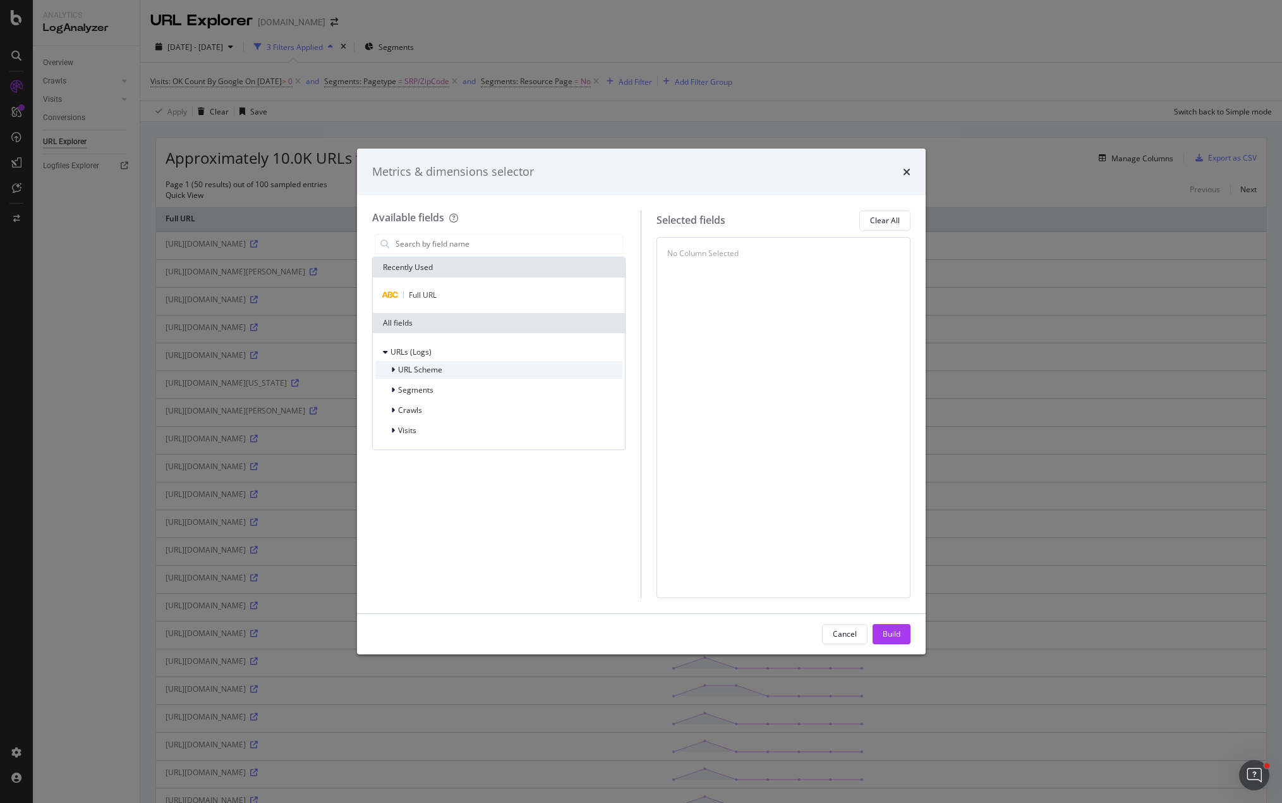
click at [392, 372] on icon "modal" at bounding box center [393, 370] width 4 height 8
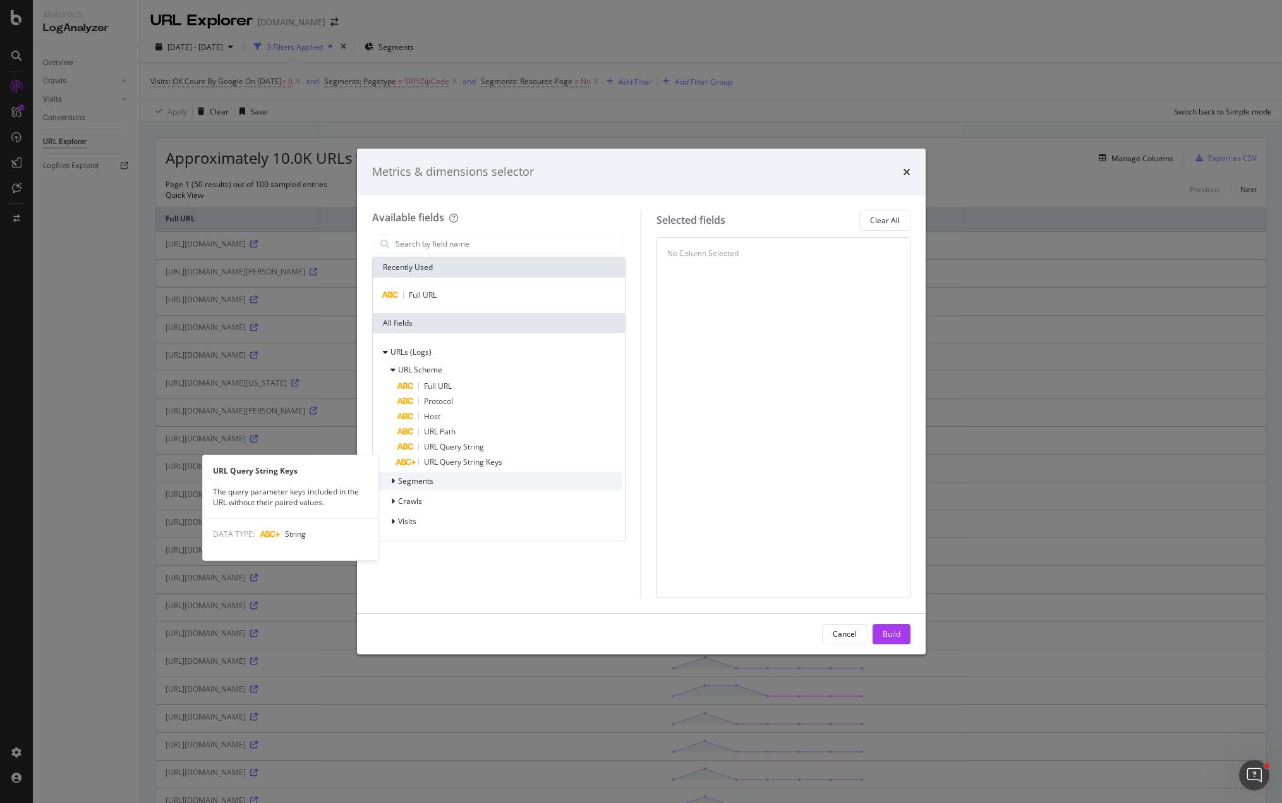
click at [393, 482] on icon "modal" at bounding box center [393, 481] width 4 height 8
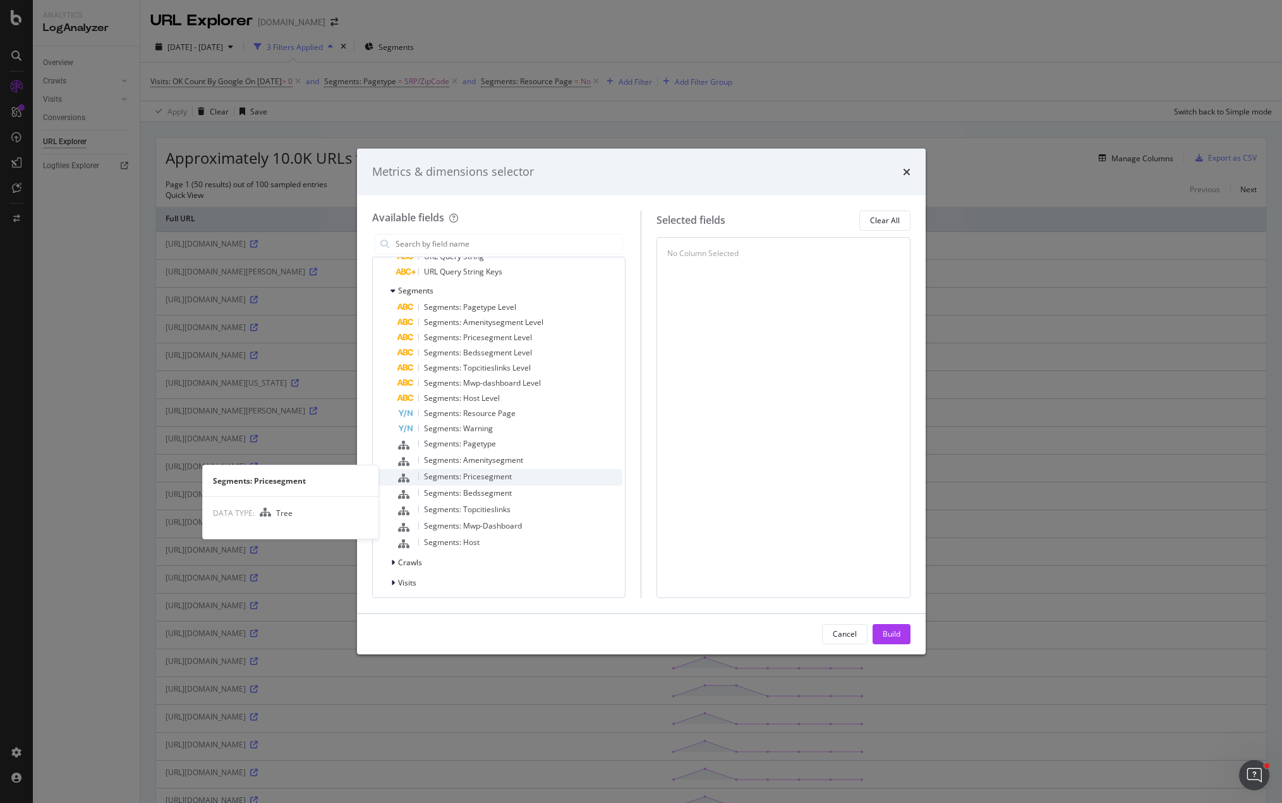
scroll to position [195, 0]
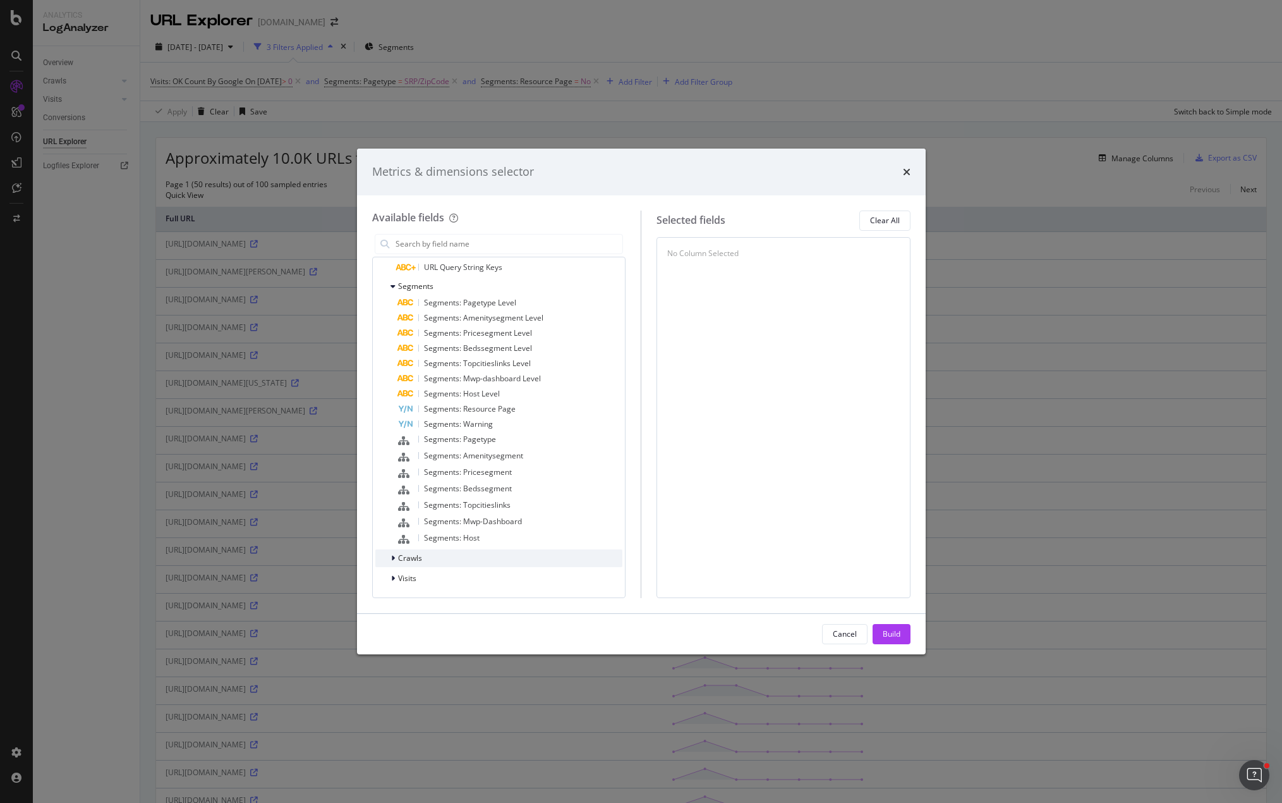
click at [394, 559] on icon "modal" at bounding box center [393, 558] width 4 height 8
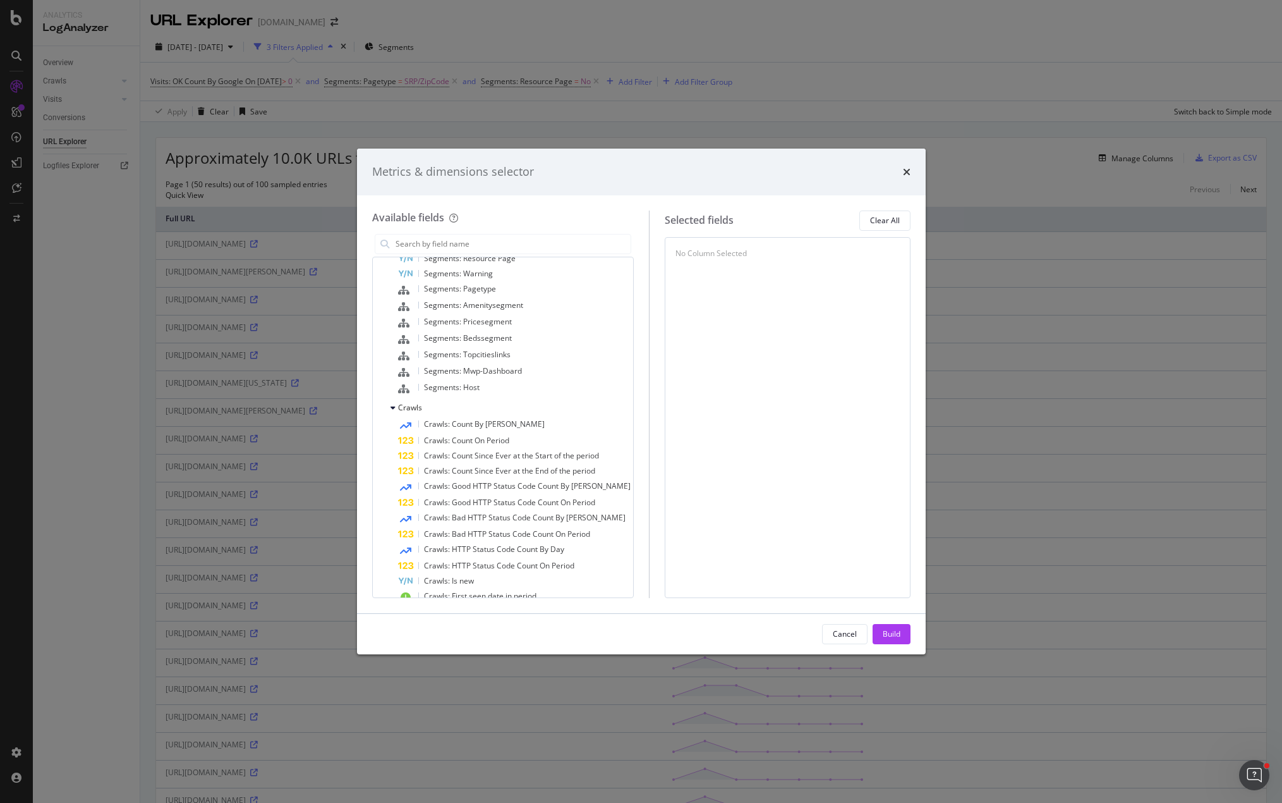
scroll to position [432, 0]
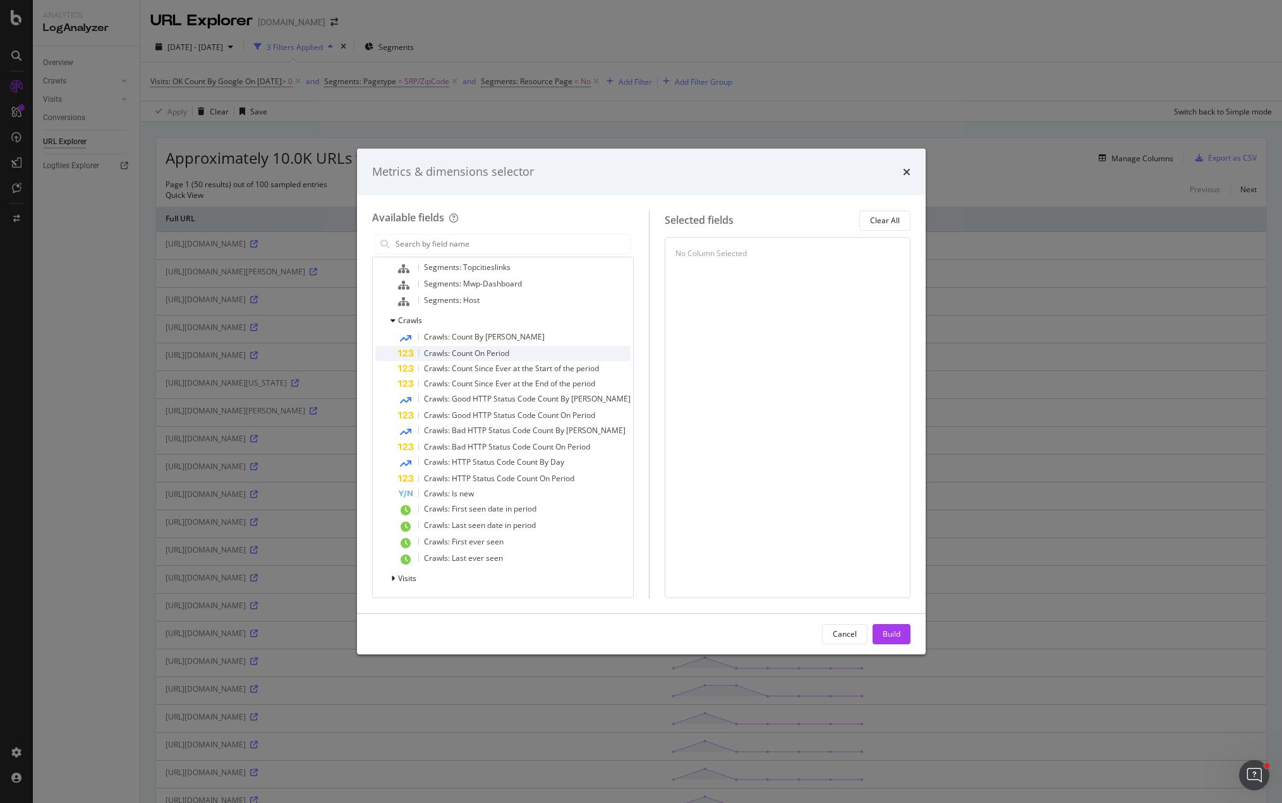
click at [466, 353] on span "Crawls: Count On Period" at bounding box center [466, 353] width 85 height 11
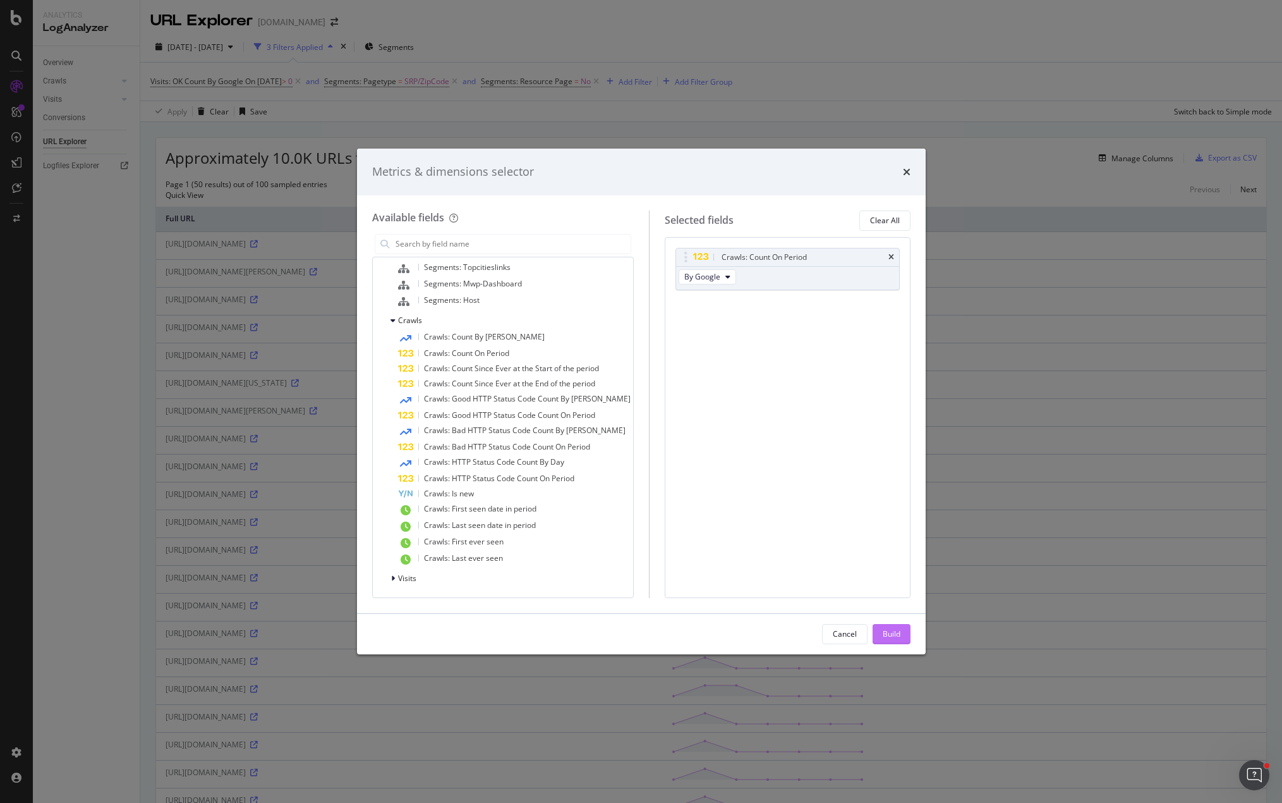
click at [891, 633] on div "Build" at bounding box center [892, 633] width 18 height 11
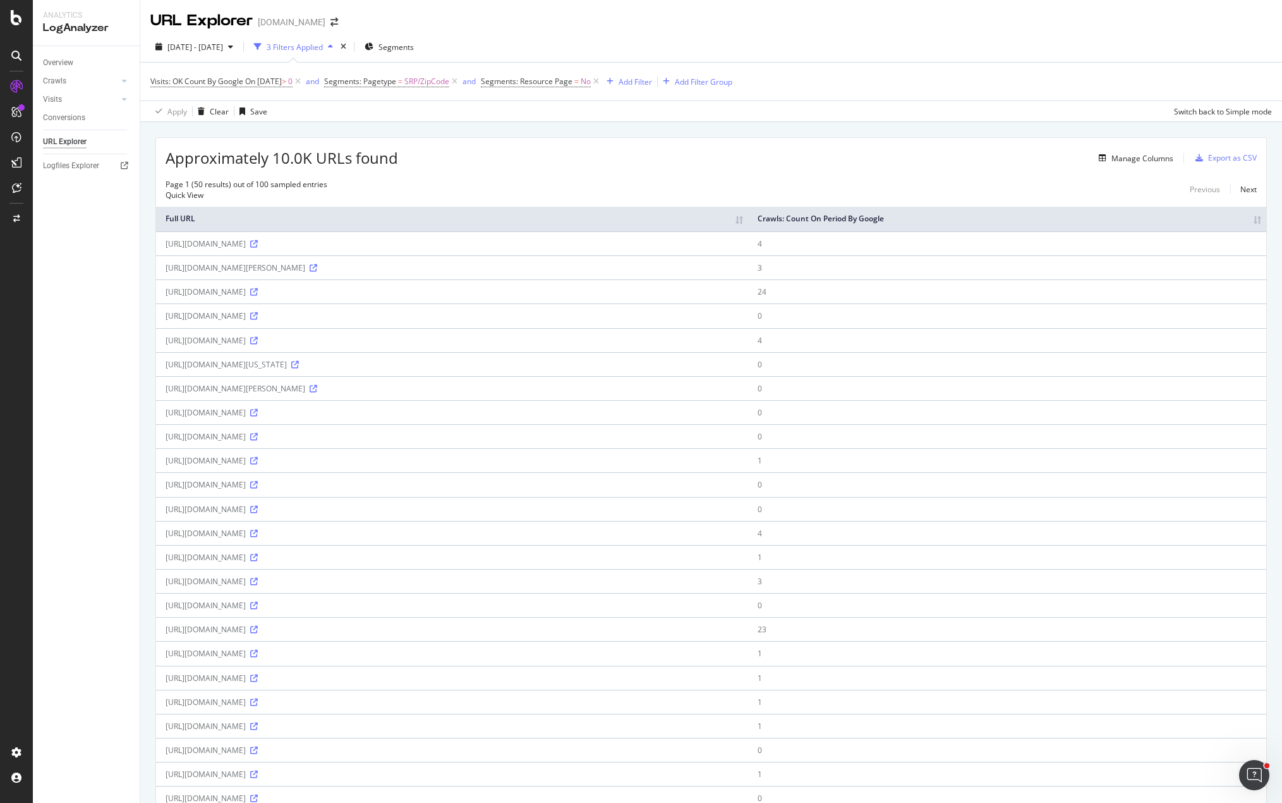
click at [841, 44] on div "2025 Aug. 13th - Aug. 19th 3 Filters Applied Segments" at bounding box center [711, 49] width 1142 height 25
click at [765, 155] on div "Manage Columns" at bounding box center [785, 157] width 775 height 15
click at [1119, 158] on div "Manage Columns" at bounding box center [1143, 158] width 62 height 11
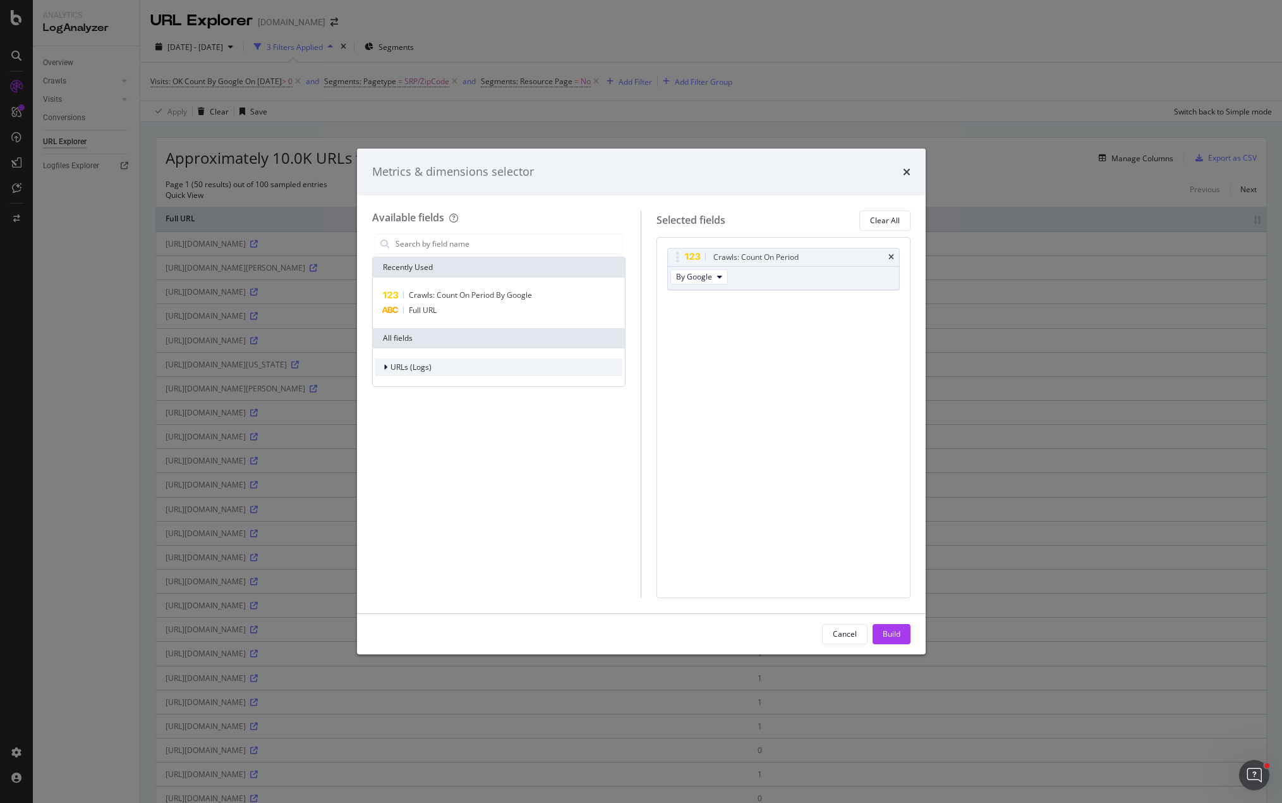
click at [384, 367] on icon "modal" at bounding box center [386, 367] width 4 height 8
click at [396, 449] on div "modal" at bounding box center [395, 445] width 8 height 13
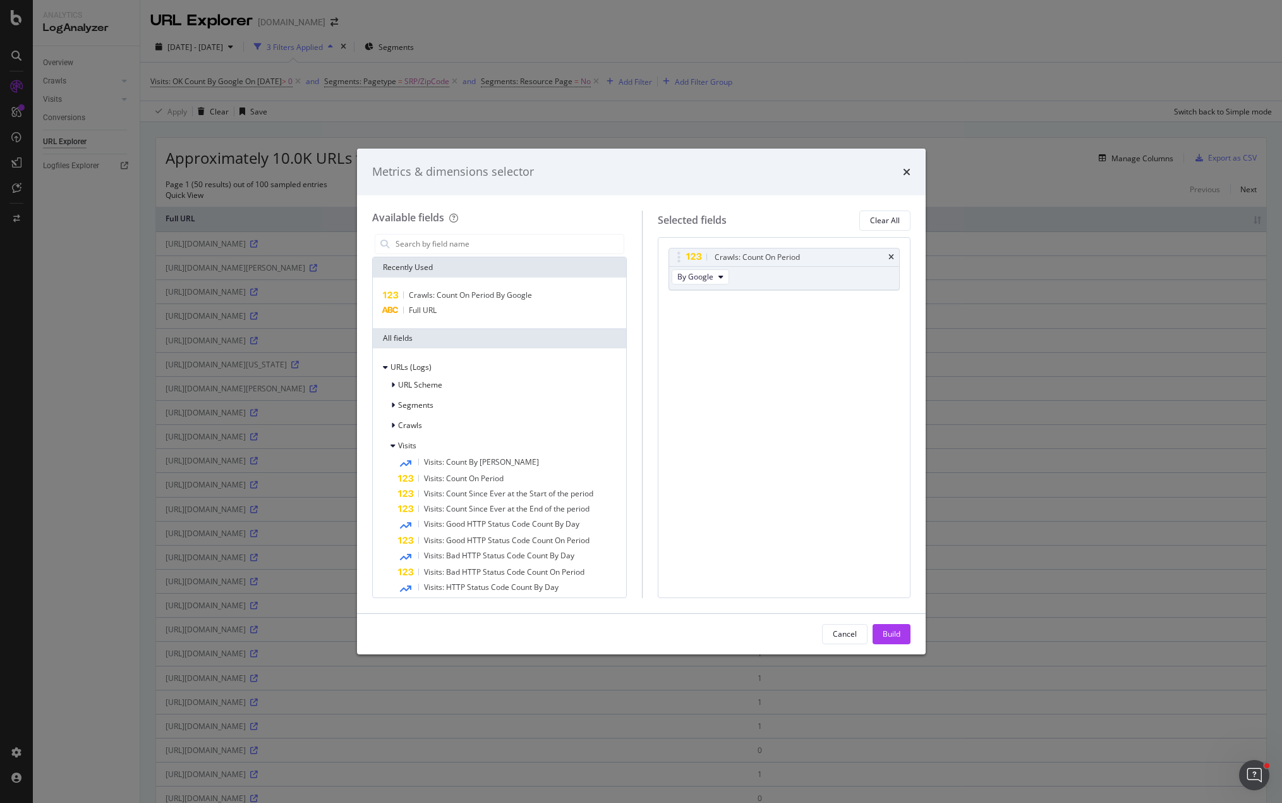
click at [911, 173] on div "Metrics & dimensions selector" at bounding box center [641, 172] width 569 height 47
click at [910, 173] on icon "times" at bounding box center [907, 172] width 8 height 10
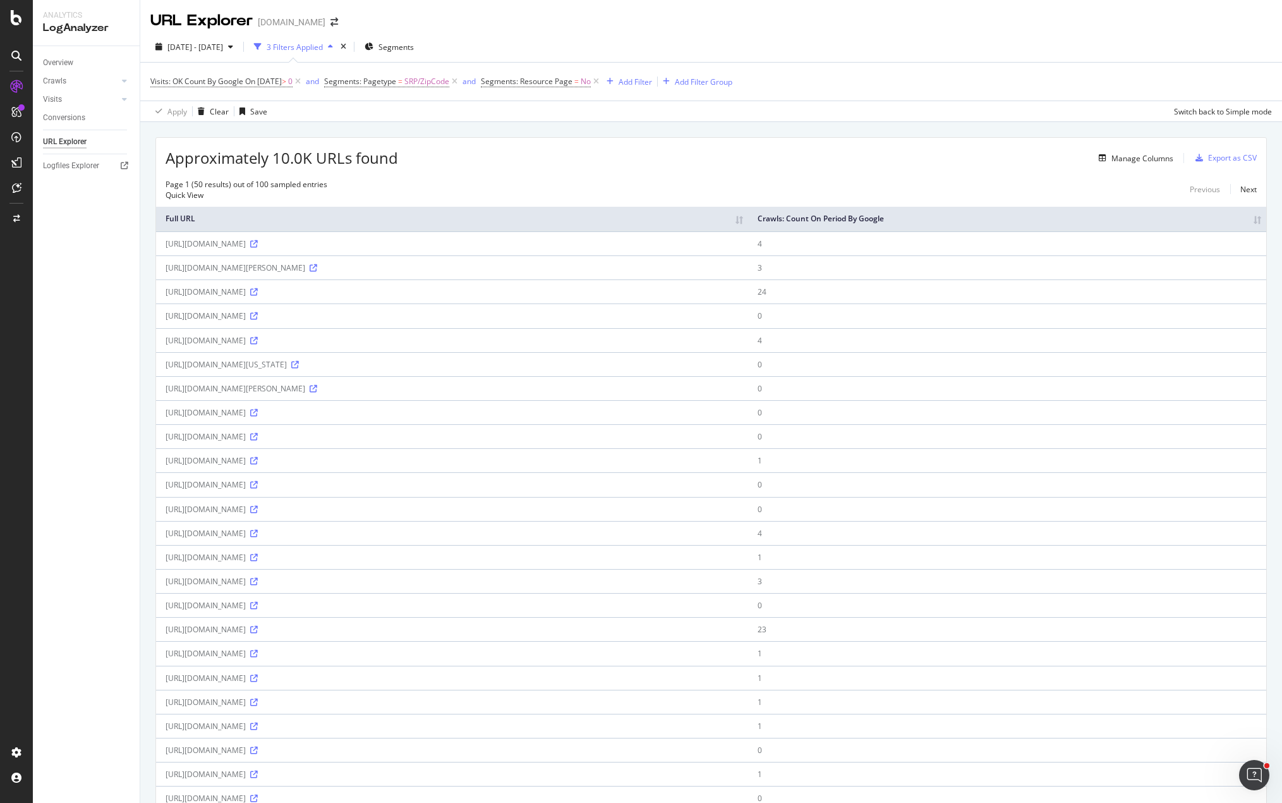
click at [626, 130] on div "Approximately 10.0K URLs found Manage Columns Export as CSV Page 1 (50 results)…" at bounding box center [711, 809] width 1142 height 1374
click at [490, 119] on div "Apply Clear Save Switch back to Simple mode" at bounding box center [711, 110] width 1142 height 21
